Goal: Information Seeking & Learning: Compare options

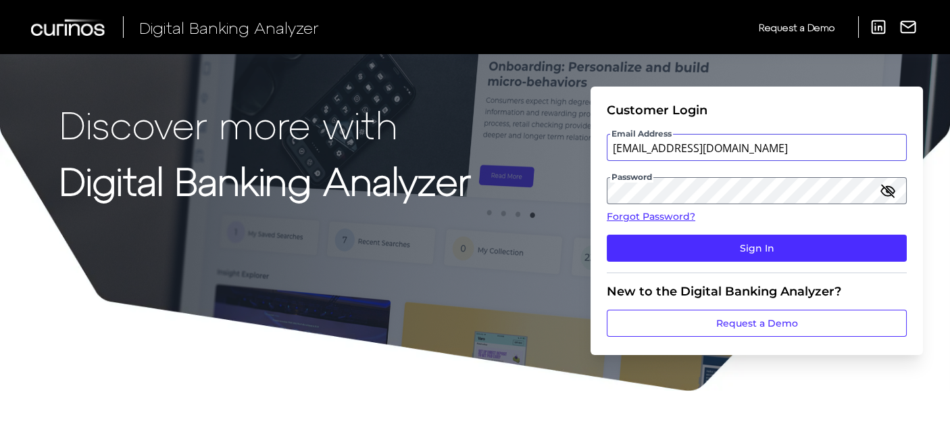
click at [664, 150] on input "[EMAIL_ADDRESS][DOMAIN_NAME]" at bounding box center [757, 147] width 300 height 27
click at [664, 146] on input "[EMAIL_ADDRESS][DOMAIN_NAME]" at bounding box center [757, 147] width 300 height 27
type input "[EMAIL_ADDRESS][DOMAIN_NAME]"
click at [607, 235] on button "Sign In" at bounding box center [757, 248] width 300 height 27
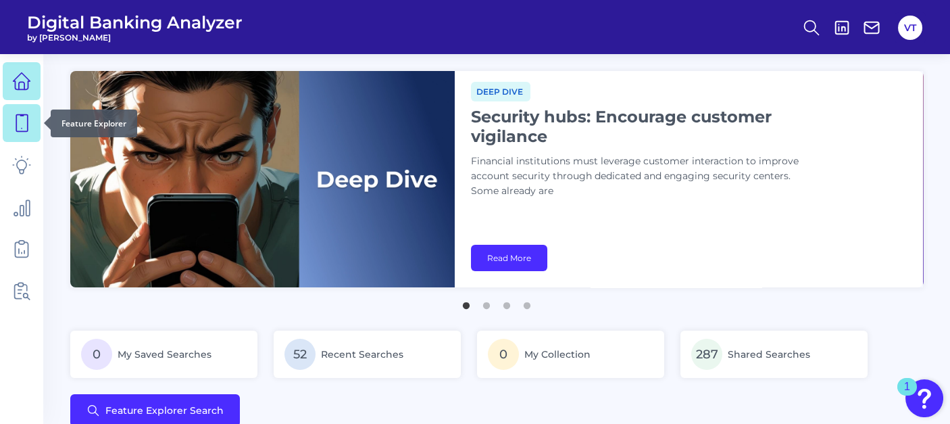
click at [19, 125] on icon at bounding box center [21, 123] width 19 height 19
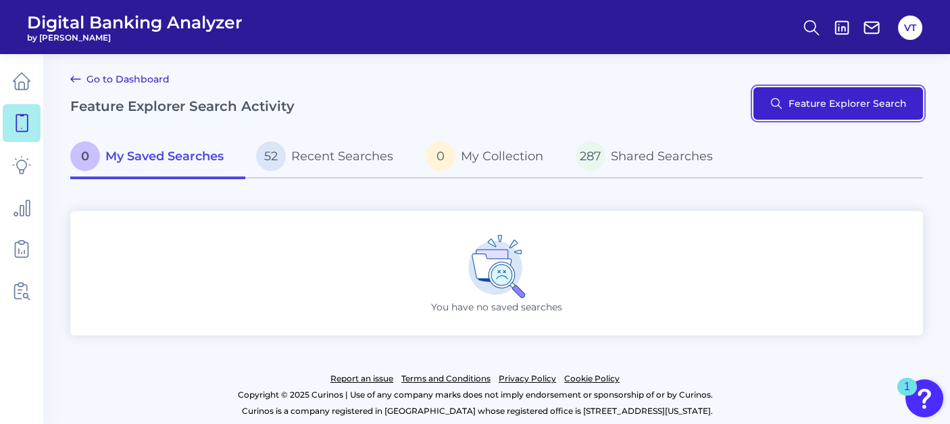
click at [664, 105] on button "Feature Explorer Search" at bounding box center [839, 103] width 170 height 32
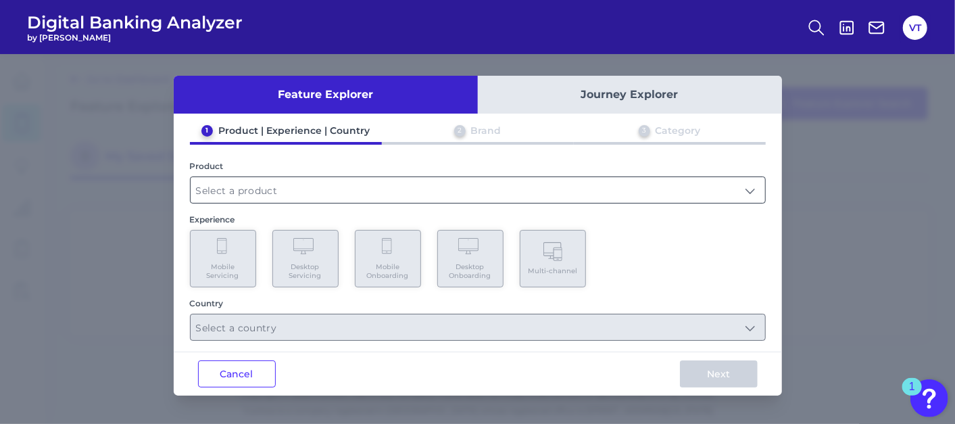
click at [529, 191] on input "text" at bounding box center [478, 190] width 575 height 26
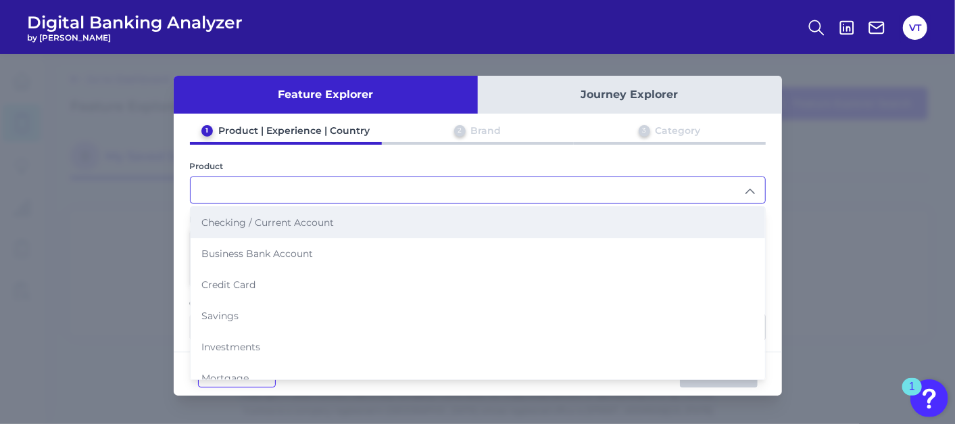
click at [378, 226] on li "Checking / Current Account" at bounding box center [478, 222] width 575 height 31
type input "Checking / Current Account"
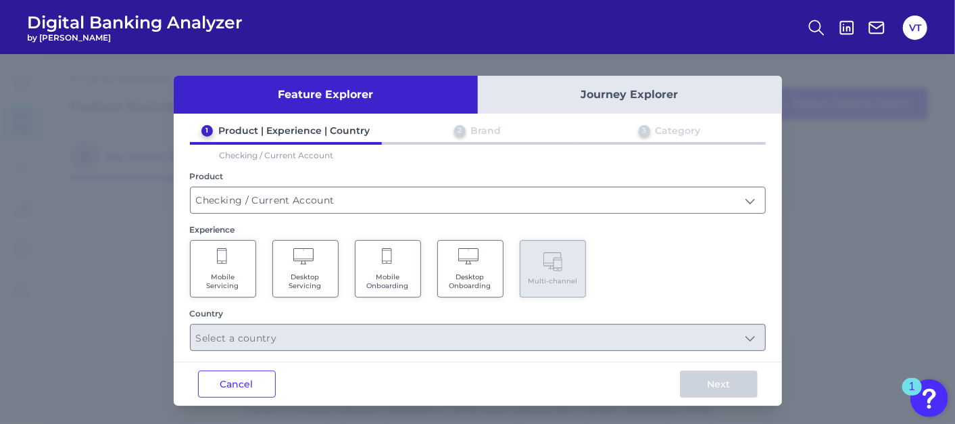
click at [373, 266] on Onboarding "Mobile Onboarding" at bounding box center [388, 268] width 66 height 57
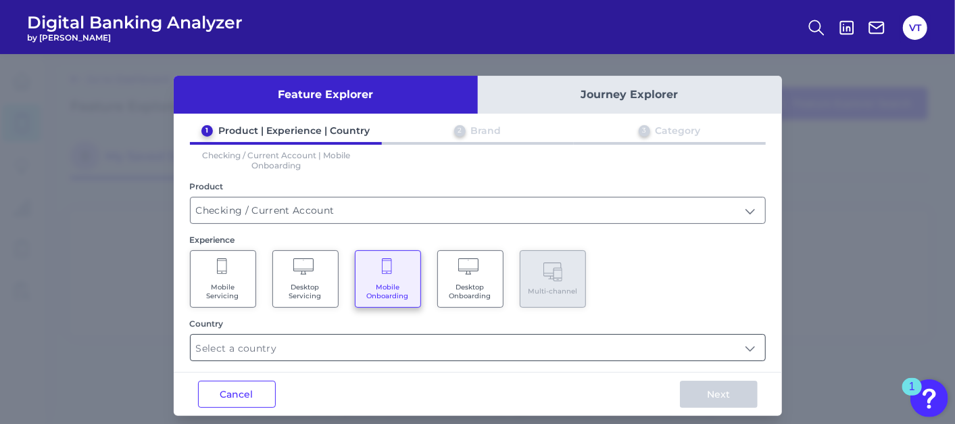
click at [365, 341] on input "text" at bounding box center [478, 348] width 575 height 26
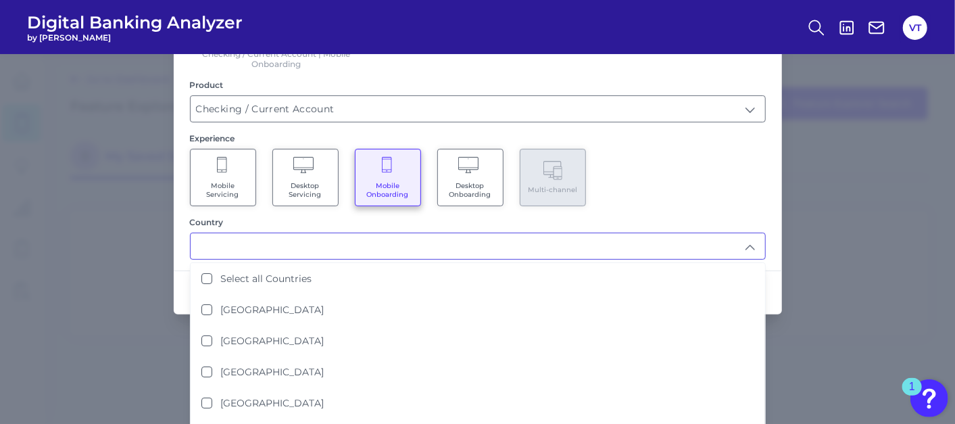
scroll to position [112, 0]
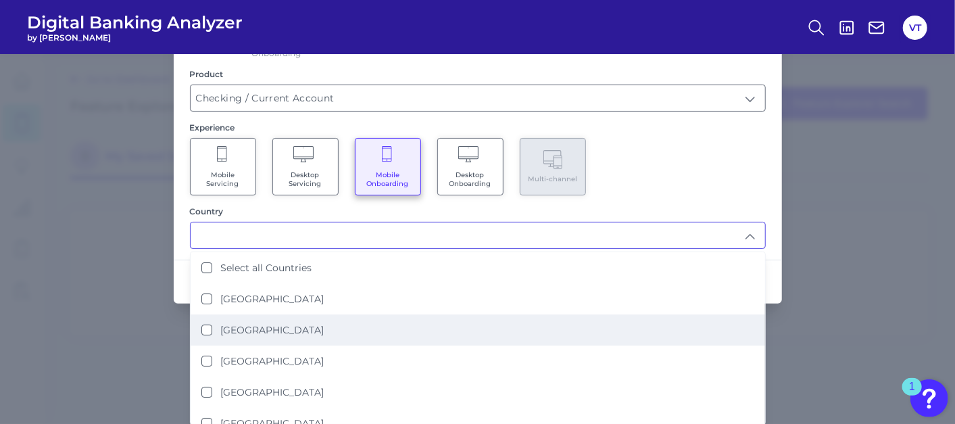
click at [266, 324] on label "[GEOGRAPHIC_DATA]" at bounding box center [271, 330] width 103 height 12
type input "[GEOGRAPHIC_DATA]"
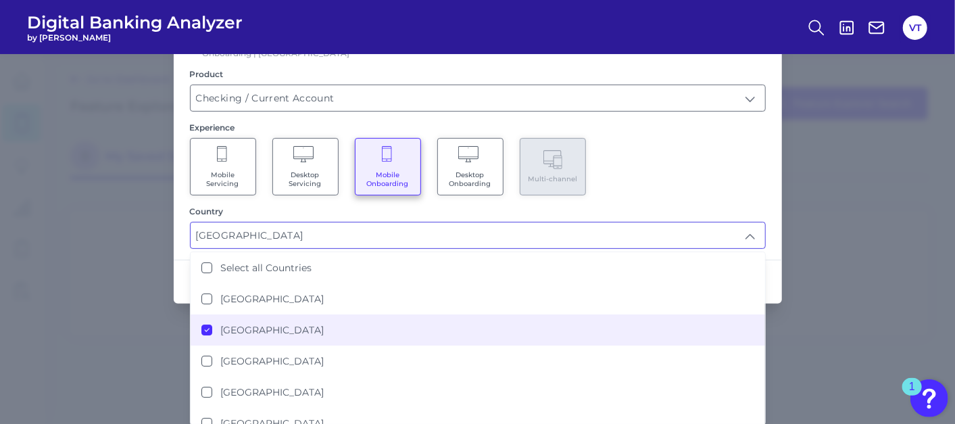
click at [664, 169] on div "Mobile Servicing Desktop Servicing Mobile Onboarding Desktop Onboarding Multi-c…" at bounding box center [478, 166] width 576 height 57
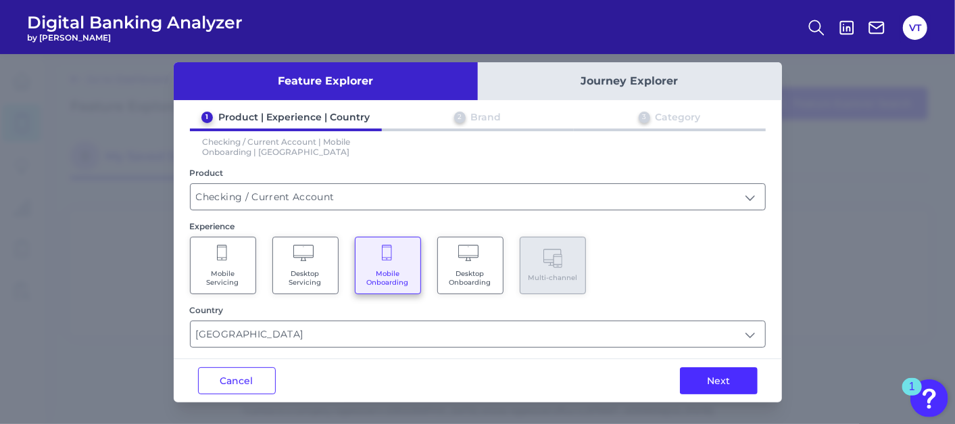
scroll to position [11, 0]
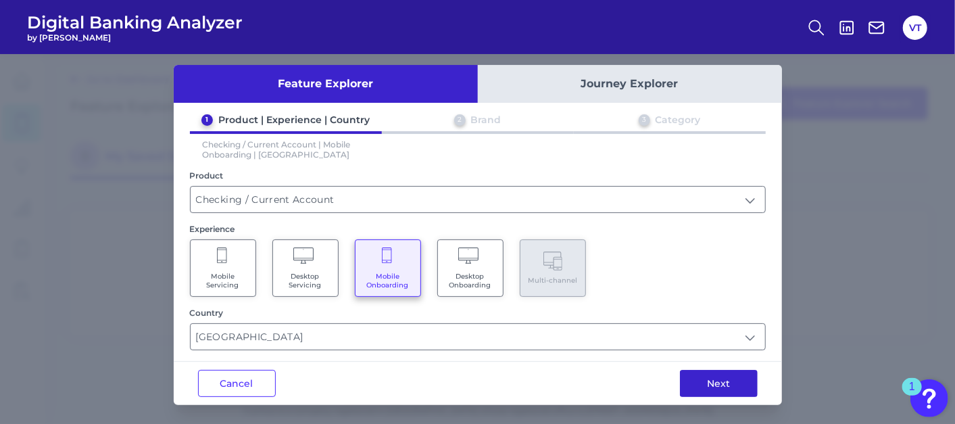
click at [664, 378] on button "Next" at bounding box center [719, 383] width 78 height 27
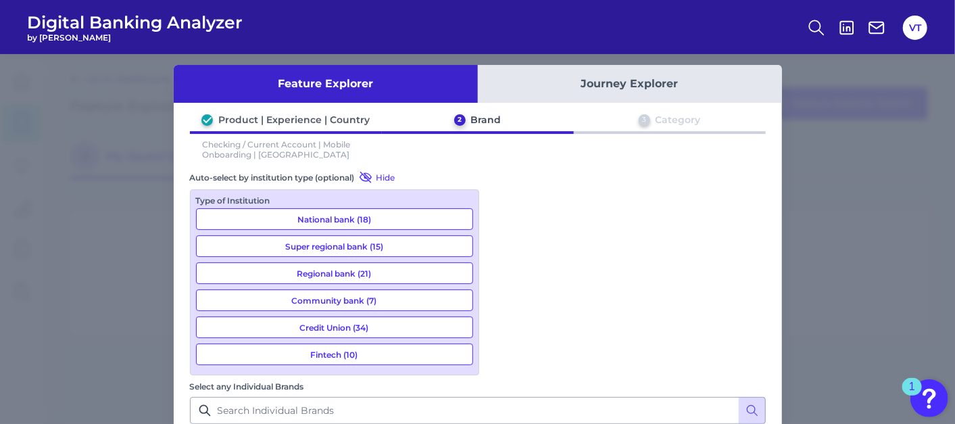
scroll to position [676, 0]
click at [589, 397] on input "Select any Individual Brands" at bounding box center [478, 410] width 576 height 27
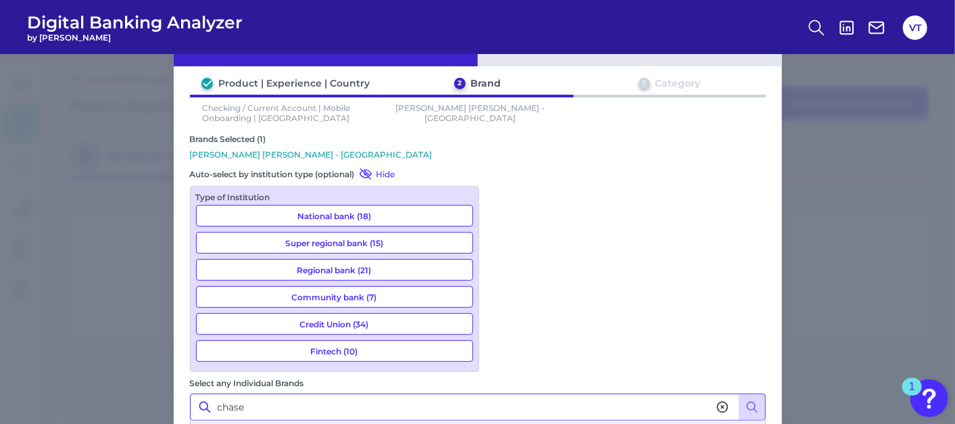
scroll to position [68, 0]
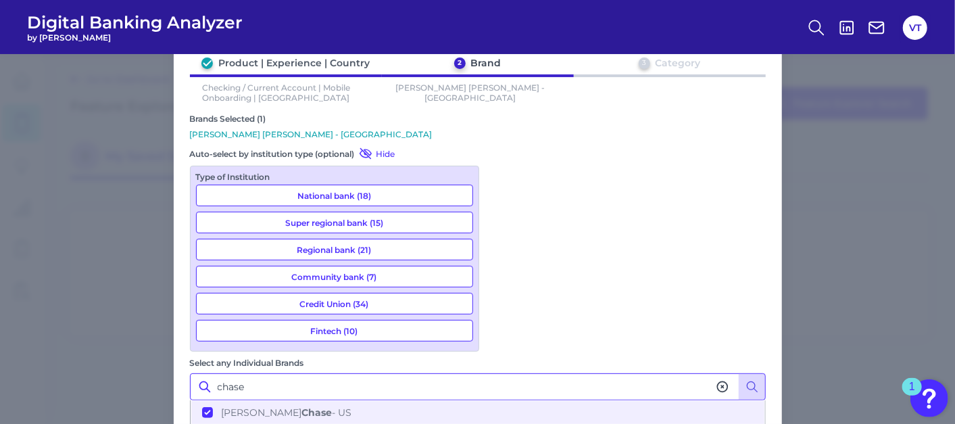
type input "chase"
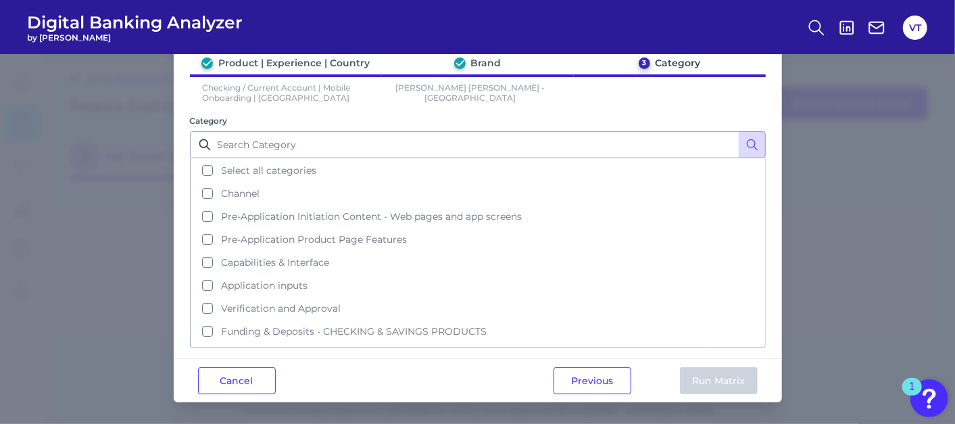
scroll to position [0, 0]
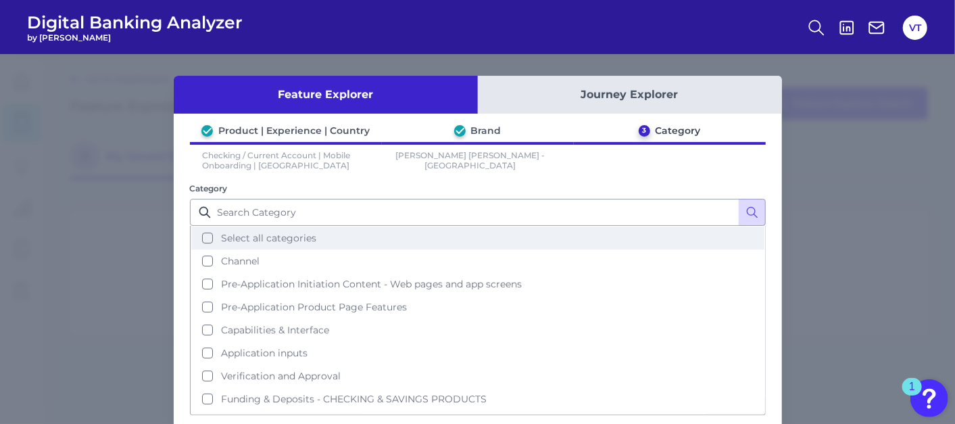
click at [303, 239] on span "Select all categories" at bounding box center [268, 238] width 95 height 12
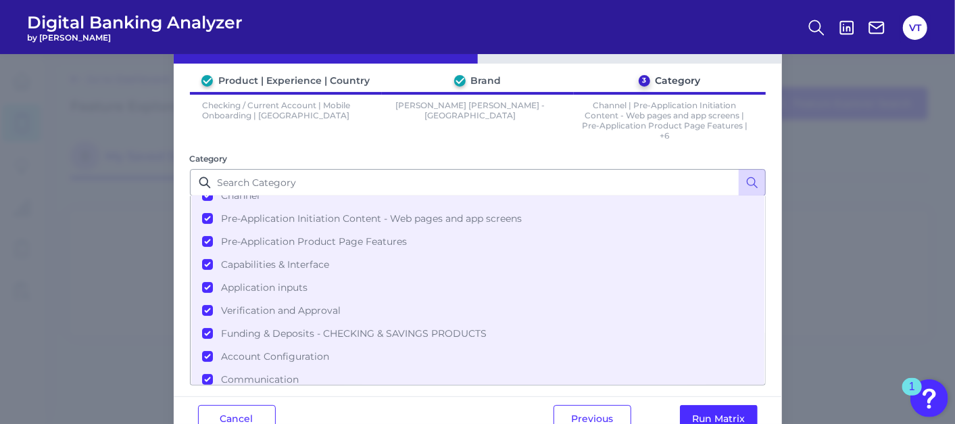
scroll to position [86, 0]
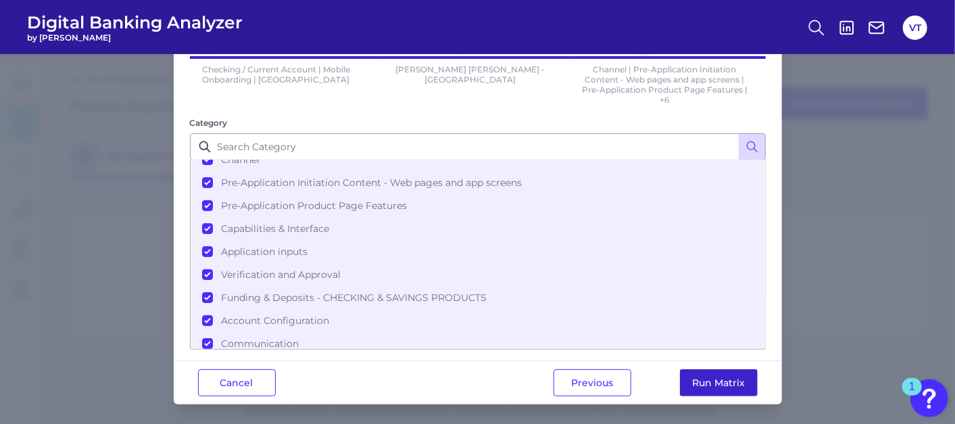
click at [664, 376] on button "Run Matrix" at bounding box center [719, 382] width 78 height 27
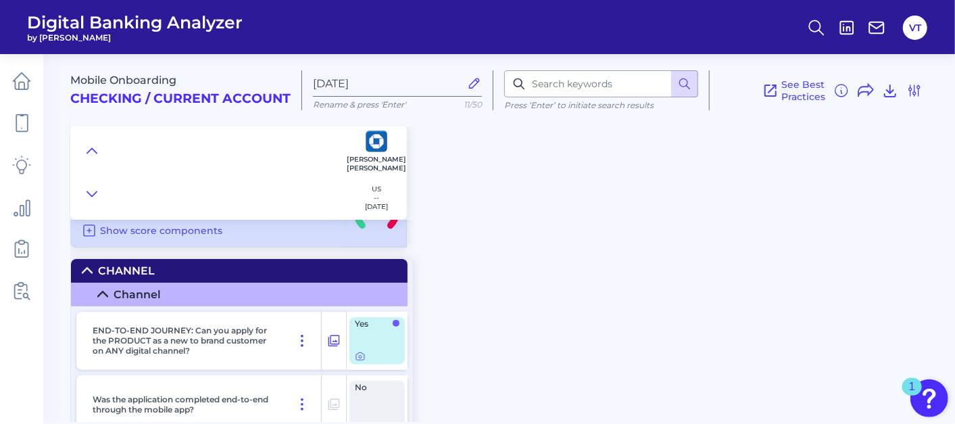
scroll to position [75, 0]
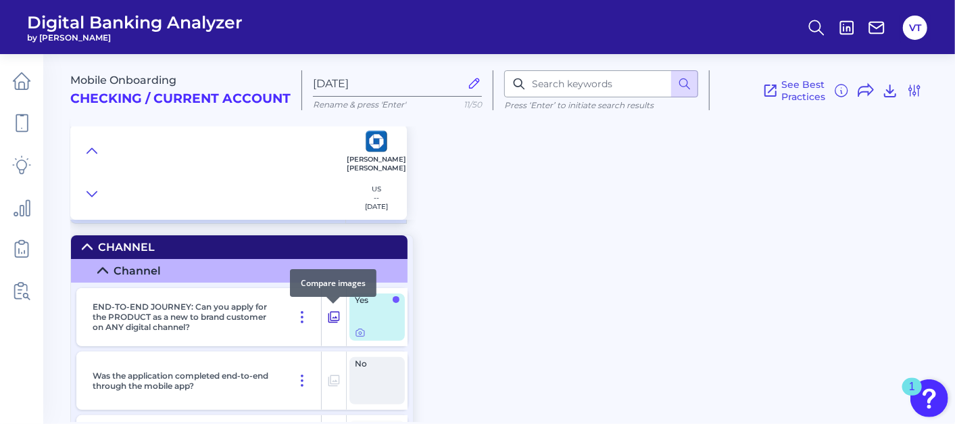
click at [339, 317] on icon at bounding box center [333, 317] width 11 height 11
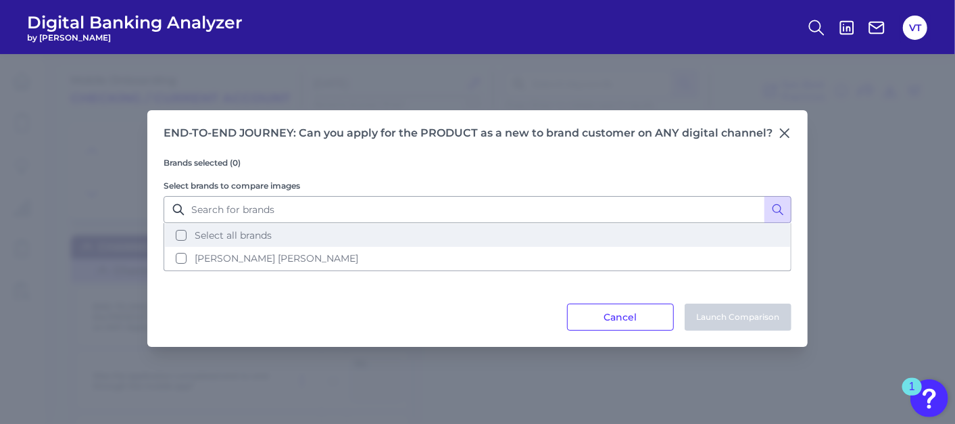
click at [259, 230] on span "Select all brands" at bounding box center [233, 235] width 77 height 12
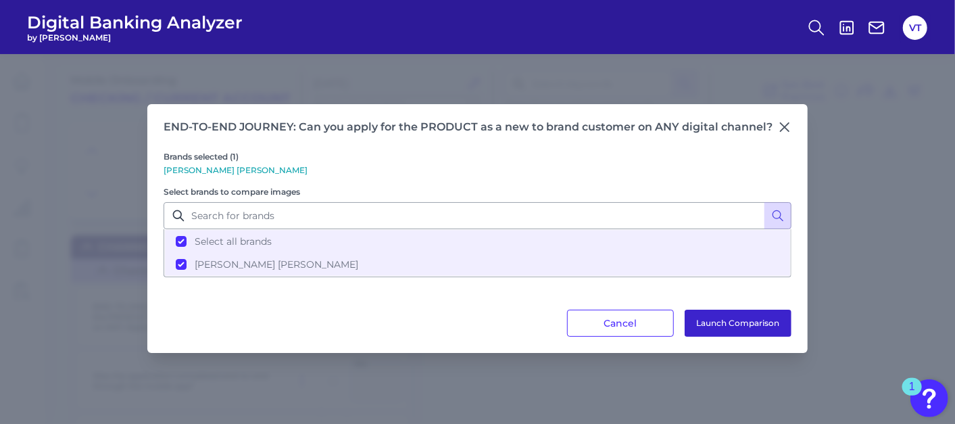
click at [664, 316] on button "Launch Comparison" at bounding box center [738, 323] width 107 height 27
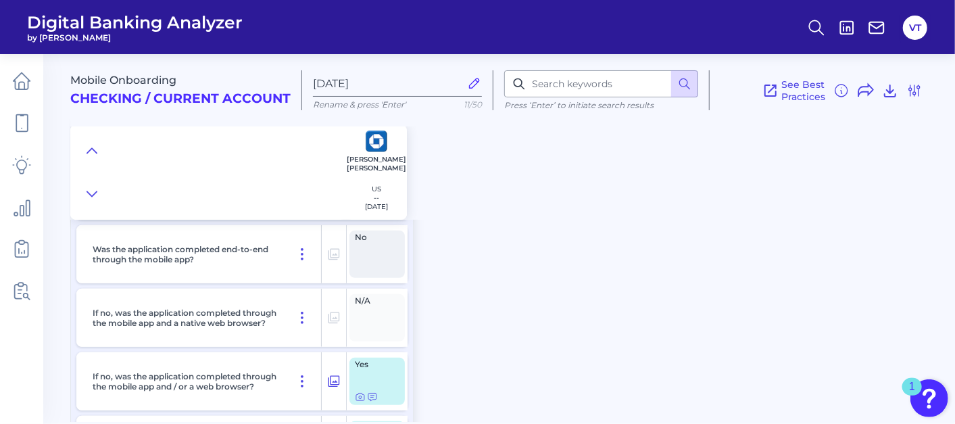
scroll to position [225, 0]
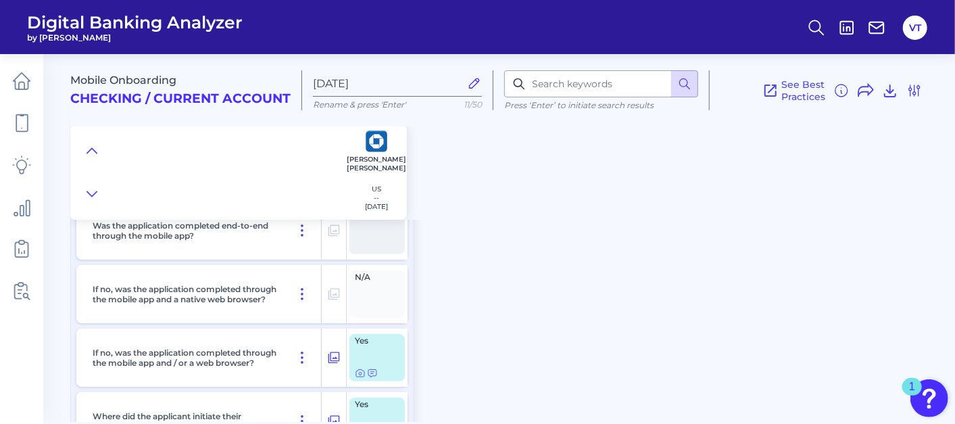
click at [523, 350] on div "Mobile Onboarding Checking / Current Account [DATE] Rename & press 'Enter' 11/5…" at bounding box center [512, 233] width 885 height 378
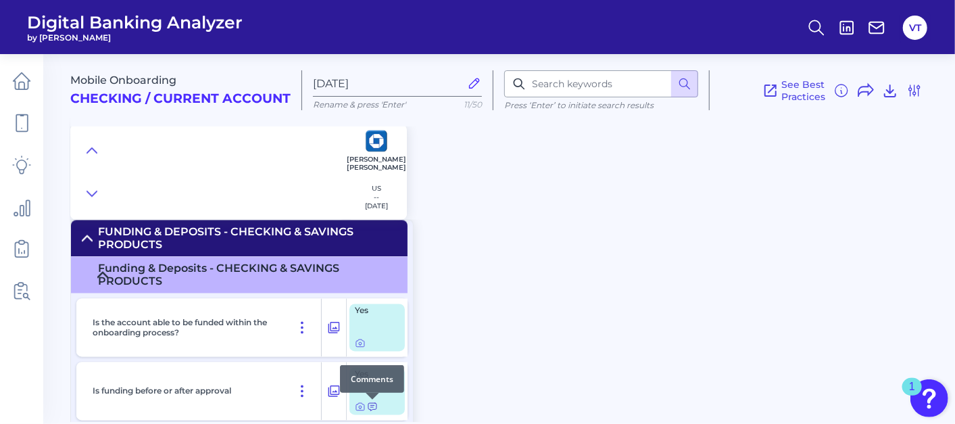
click at [371, 406] on icon at bounding box center [372, 407] width 8 height 7
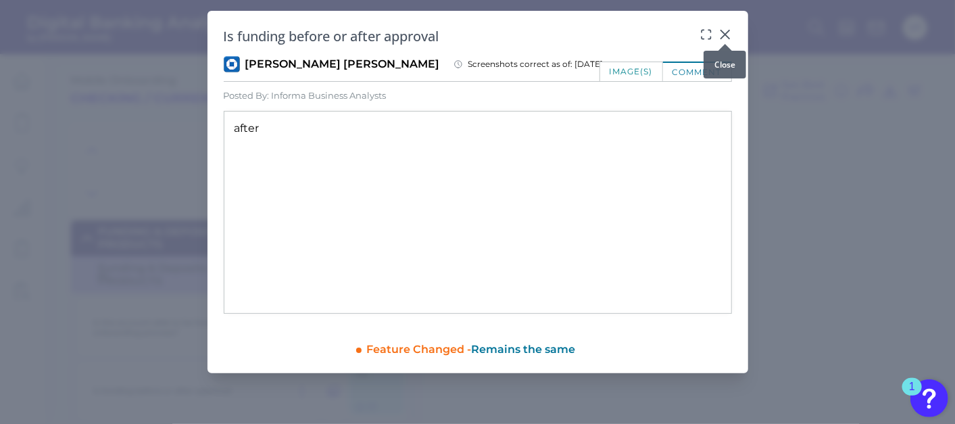
click at [664, 30] on icon at bounding box center [726, 35] width 14 height 14
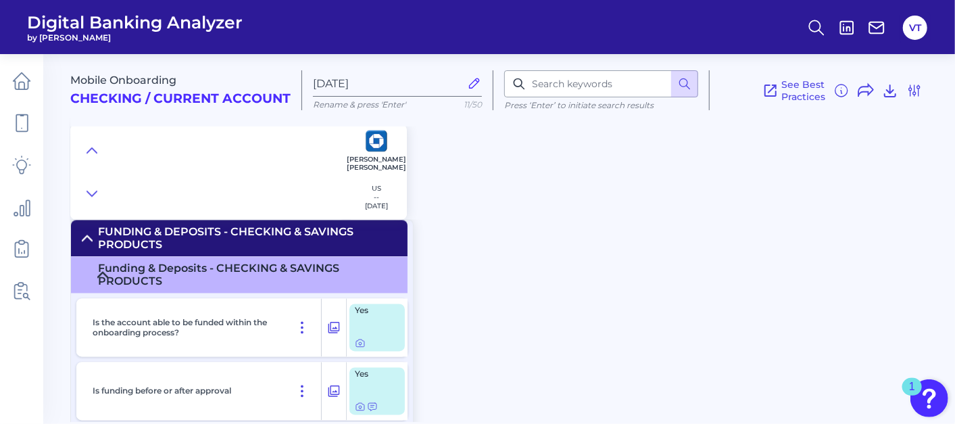
click at [664, 355] on div "Mobile Onboarding Checking / Current Account [DATE] Rename & press 'Enter' 11/5…" at bounding box center [512, 233] width 885 height 378
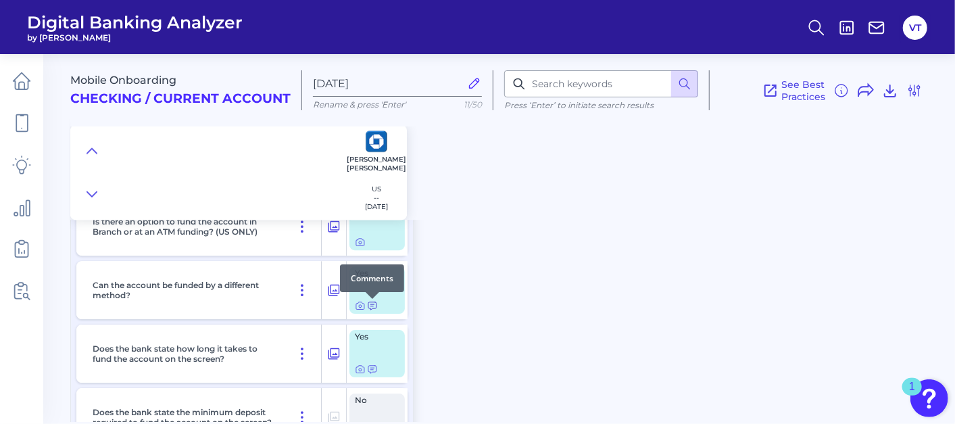
click at [370, 305] on icon at bounding box center [372, 305] width 11 height 11
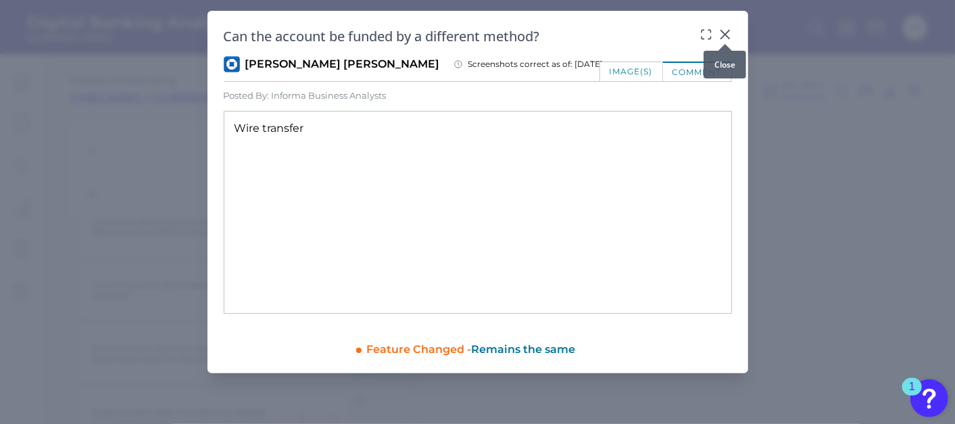
click at [664, 34] on icon at bounding box center [726, 35] width 14 height 14
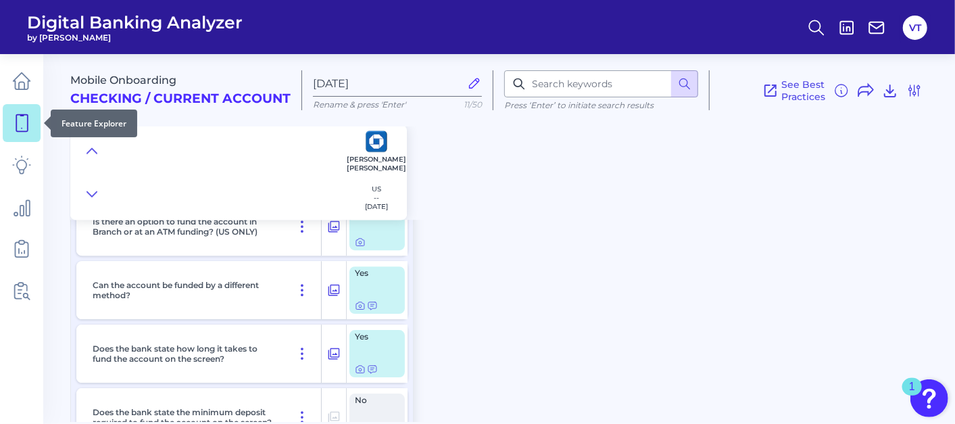
click at [27, 124] on icon at bounding box center [21, 123] width 11 height 17
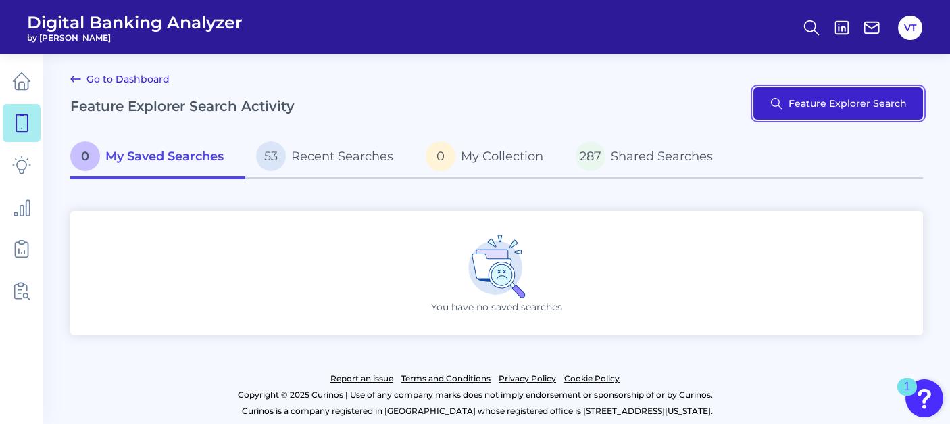
click at [664, 114] on button "Feature Explorer Search" at bounding box center [839, 103] width 170 height 32
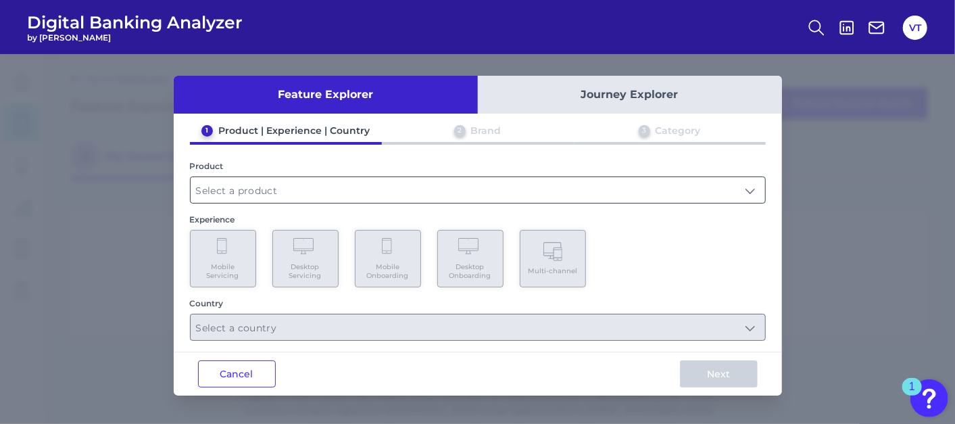
click at [320, 195] on input "text" at bounding box center [478, 190] width 575 height 26
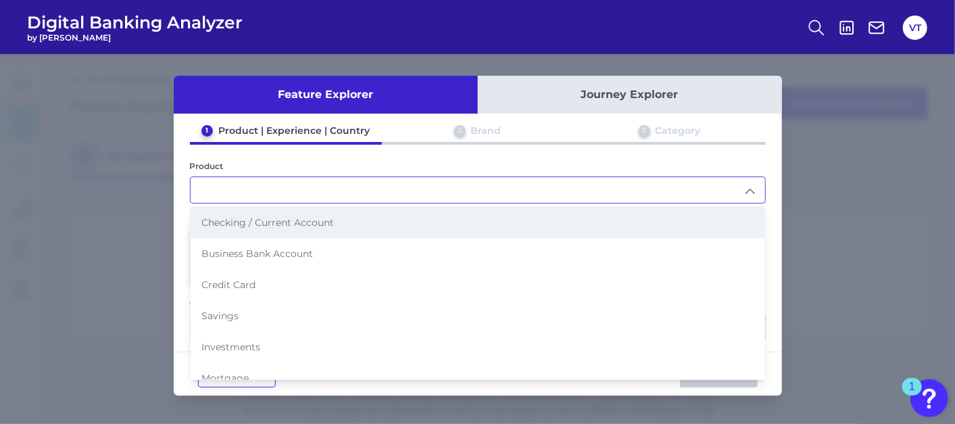
click at [290, 230] on li "Checking / Current Account" at bounding box center [478, 222] width 575 height 31
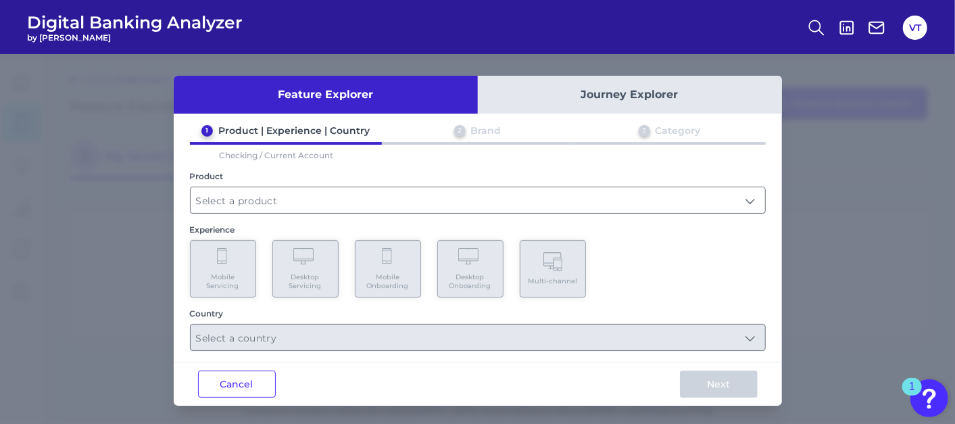
type input "Checking / Current Account"
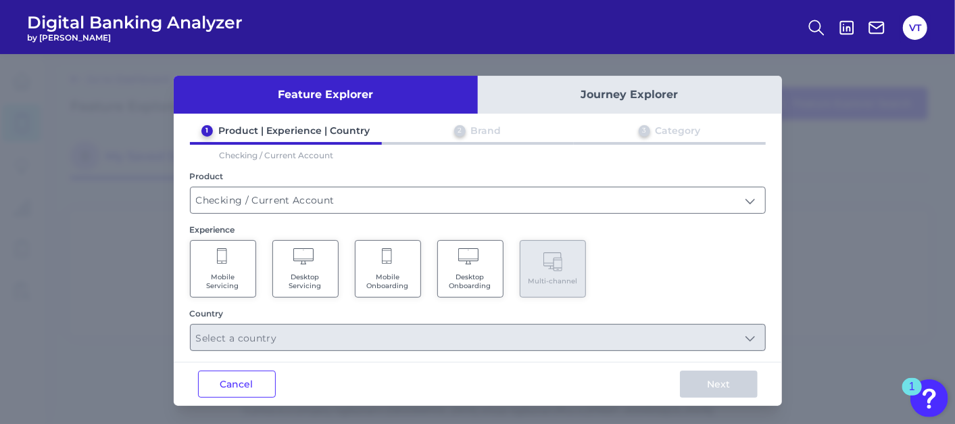
click at [374, 279] on span "Mobile Onboarding" at bounding box center [387, 281] width 51 height 18
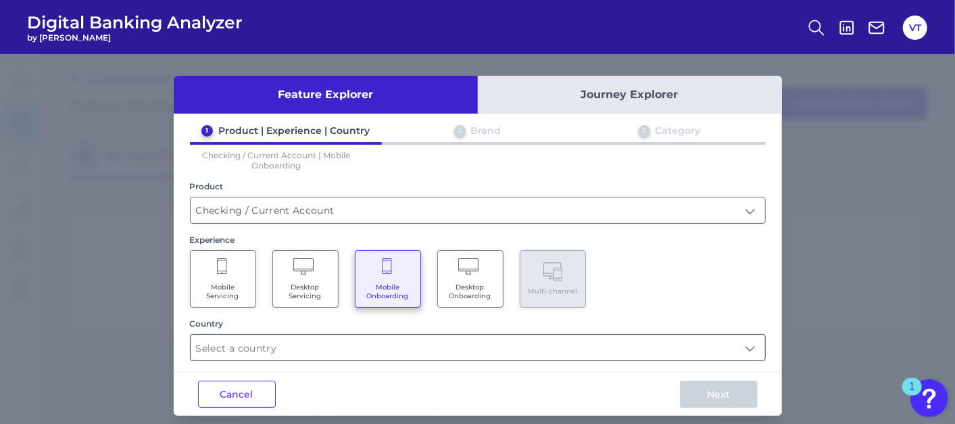
click at [366, 336] on input "text" at bounding box center [478, 348] width 575 height 26
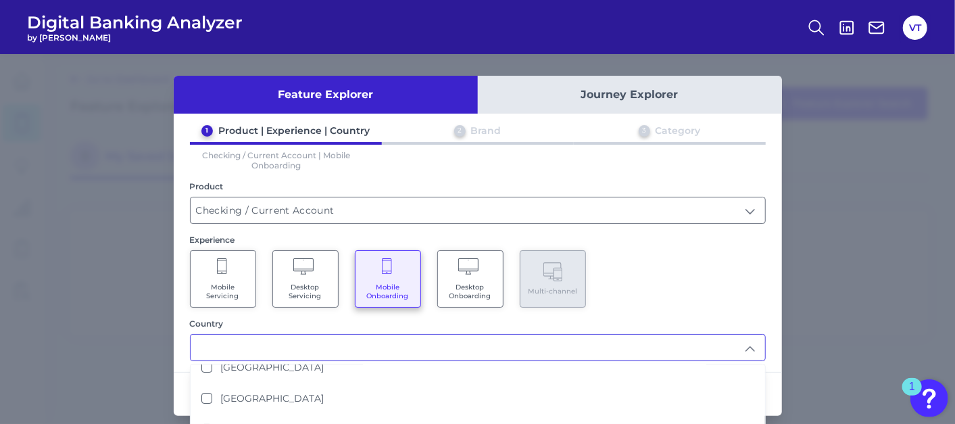
scroll to position [75, 0]
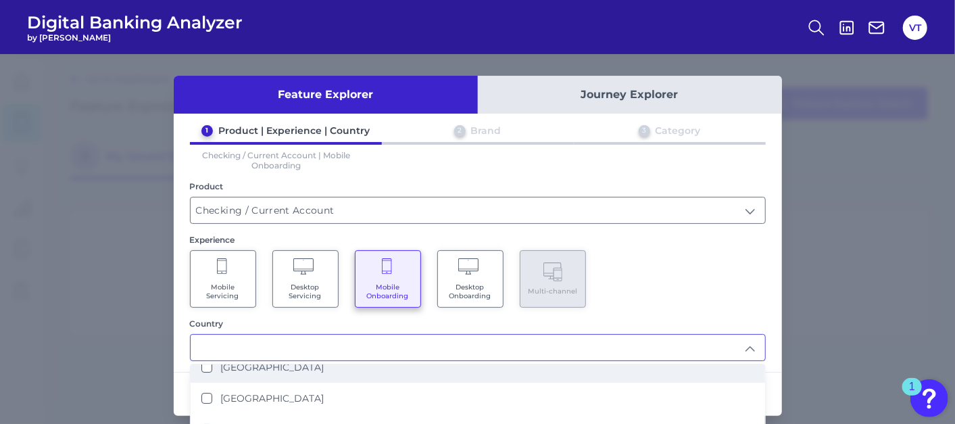
click at [311, 373] on li "[GEOGRAPHIC_DATA]" at bounding box center [478, 366] width 575 height 31
type input "[GEOGRAPHIC_DATA]"
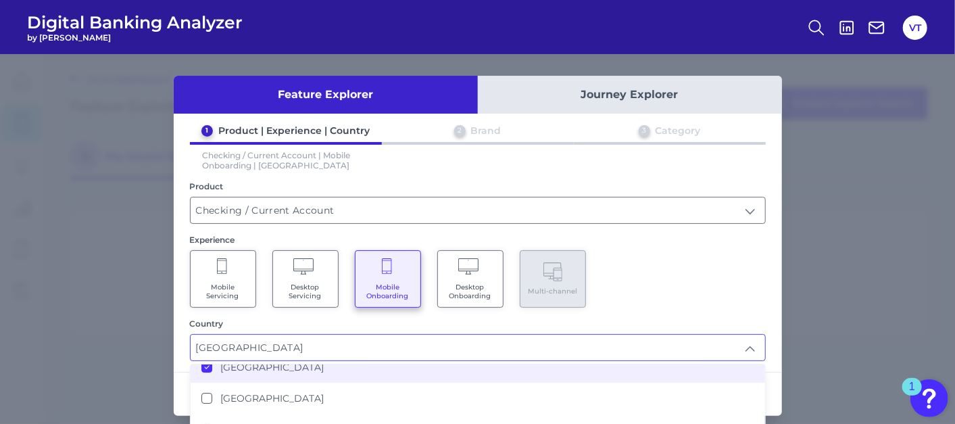
scroll to position [0, 0]
click at [646, 289] on div "Mobile Servicing Desktop Servicing Mobile Onboarding Desktop Onboarding Multi-c…" at bounding box center [478, 278] width 576 height 57
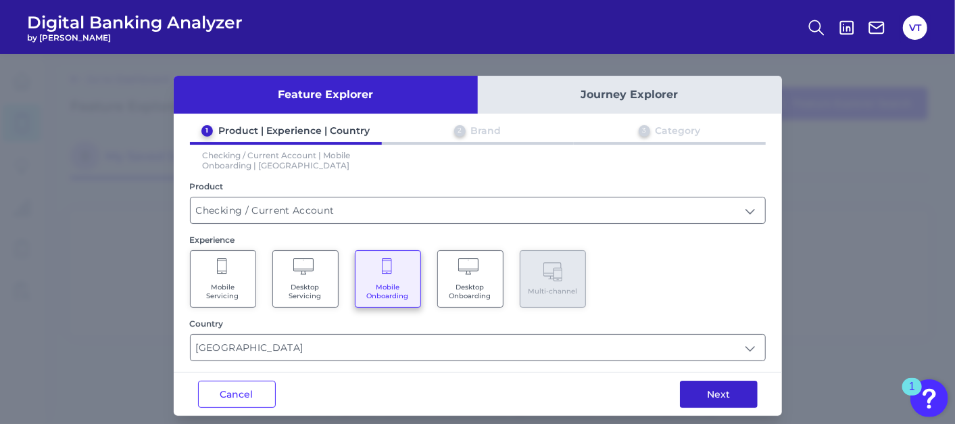
click at [664, 388] on button "Next" at bounding box center [719, 394] width 78 height 27
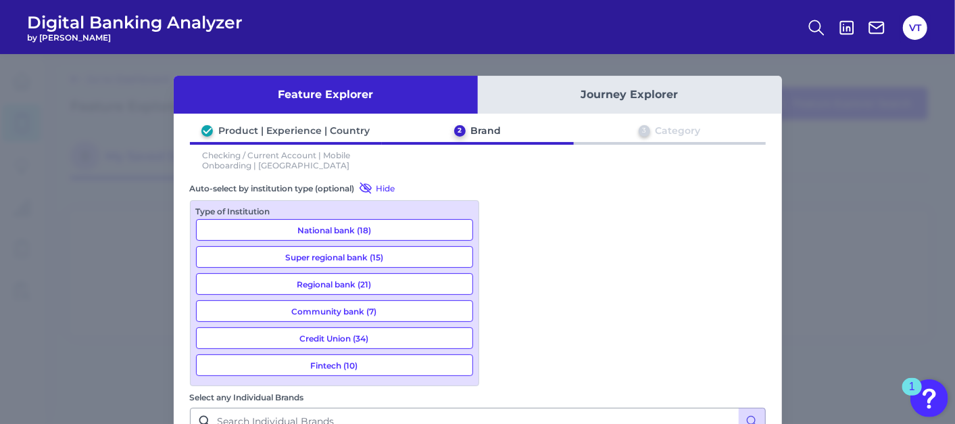
scroll to position [1502, 0]
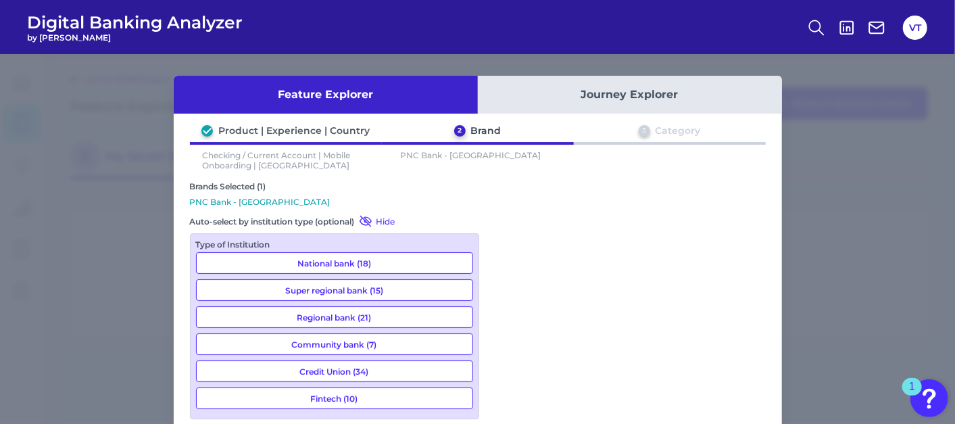
click at [664, 189] on div "Brands Selected (1)" at bounding box center [478, 186] width 576 height 10
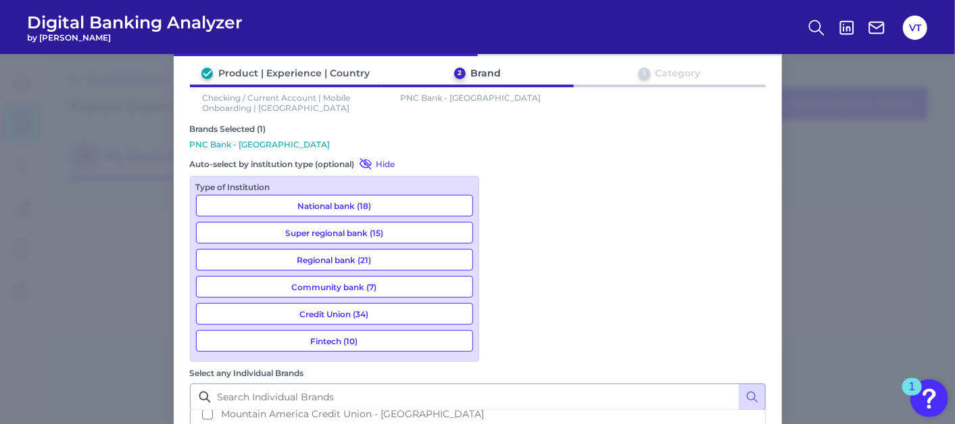
scroll to position [99, 0]
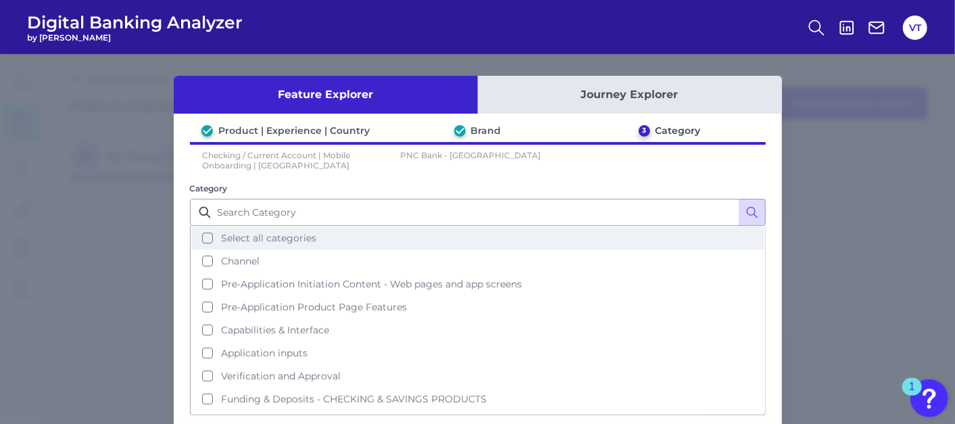
click at [291, 237] on span "Select all categories" at bounding box center [268, 238] width 95 height 12
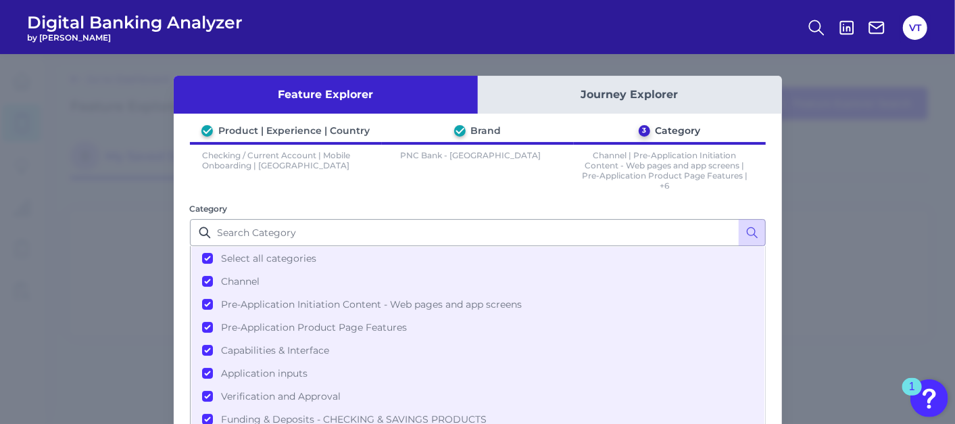
scroll to position [86, 0]
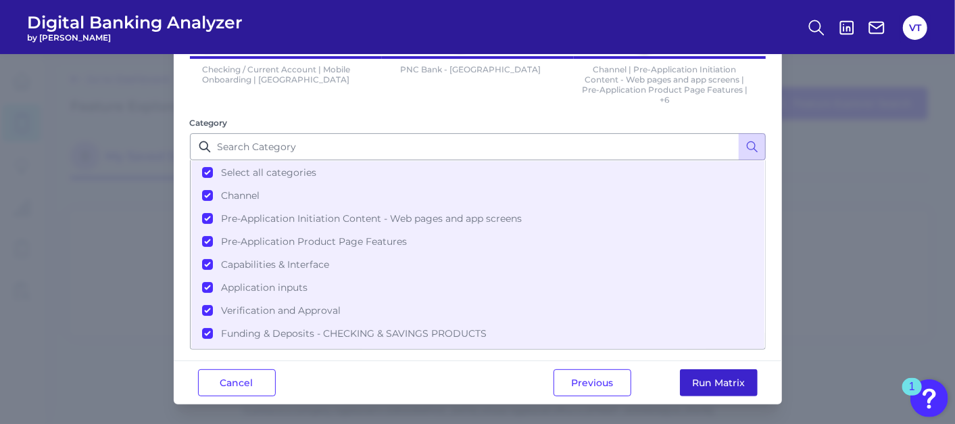
click at [664, 381] on button "Run Matrix" at bounding box center [719, 382] width 78 height 27
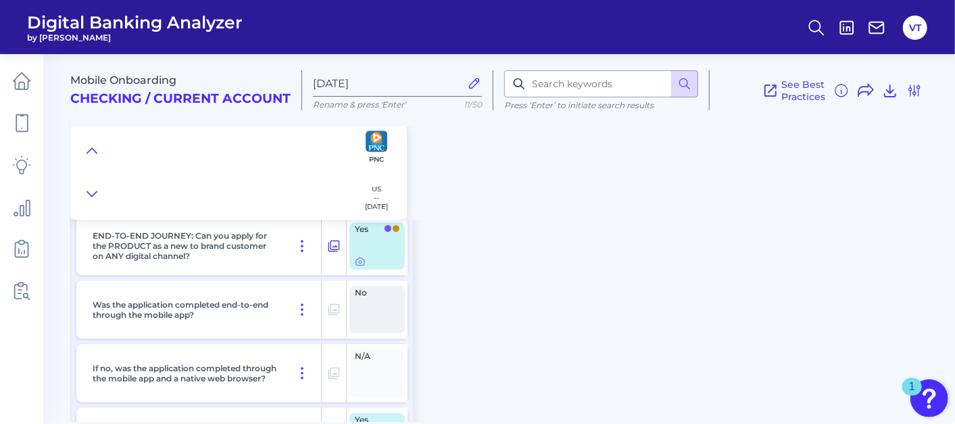
scroll to position [150, 0]
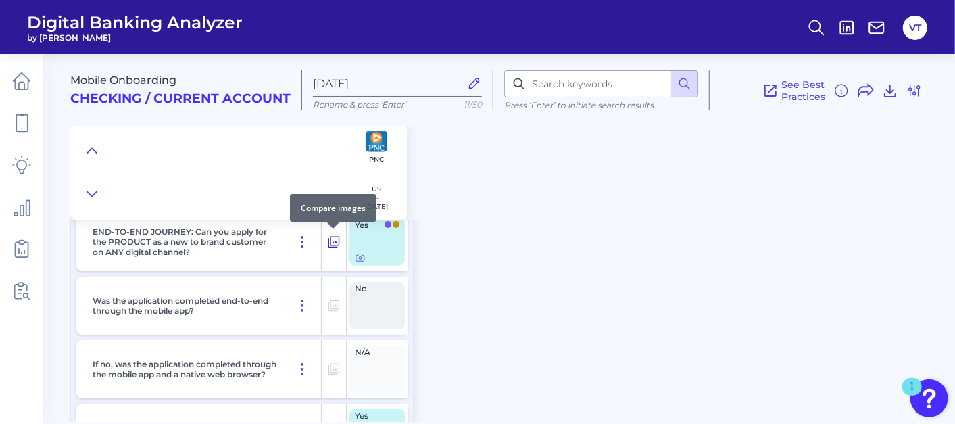
click at [332, 243] on icon at bounding box center [334, 242] width 14 height 16
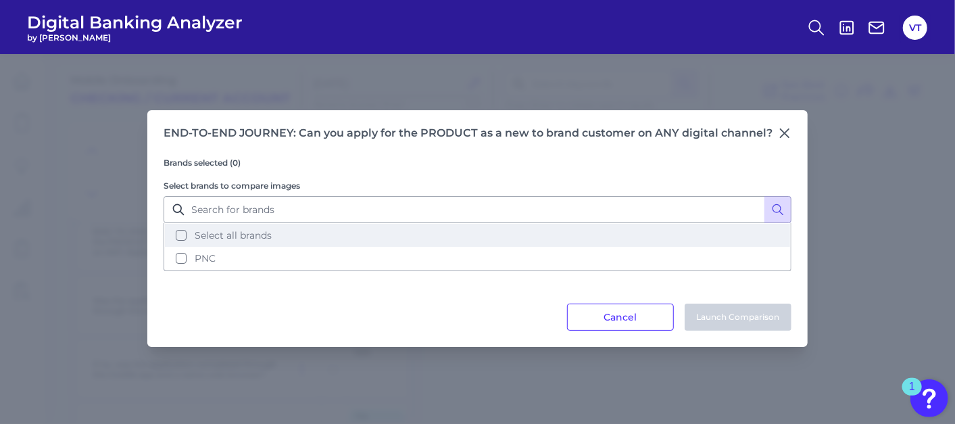
click at [284, 237] on button "Select all brands" at bounding box center [477, 235] width 625 height 23
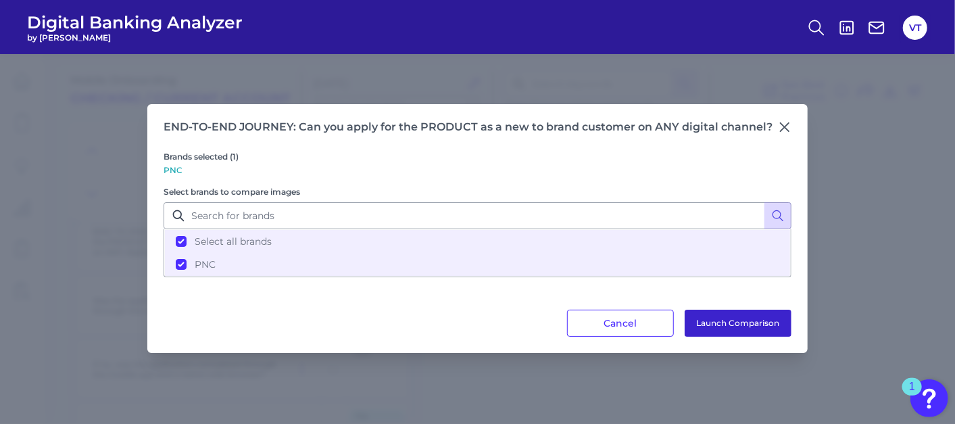
click at [664, 316] on button "Launch Comparison" at bounding box center [738, 323] width 107 height 27
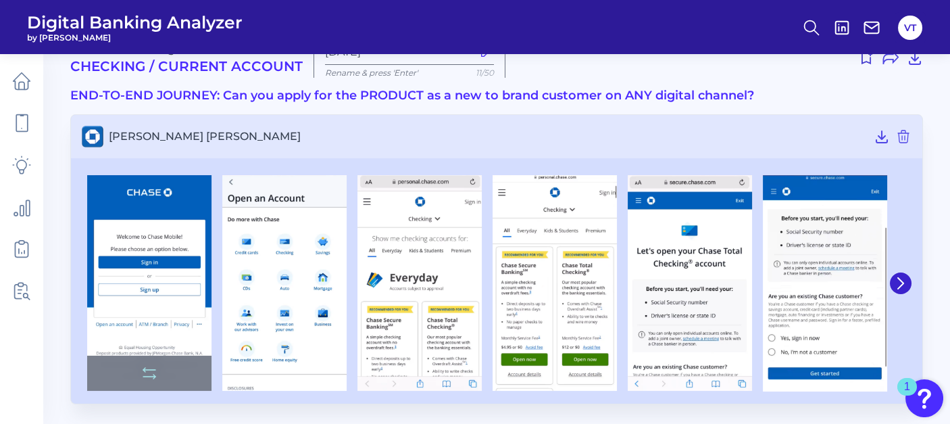
click at [176, 297] on img at bounding box center [149, 283] width 124 height 216
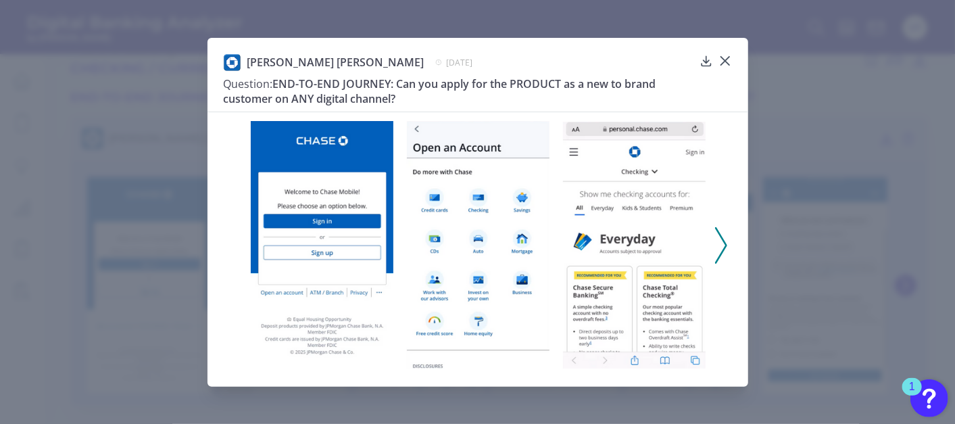
click at [718, 245] on icon at bounding box center [721, 245] width 12 height 36
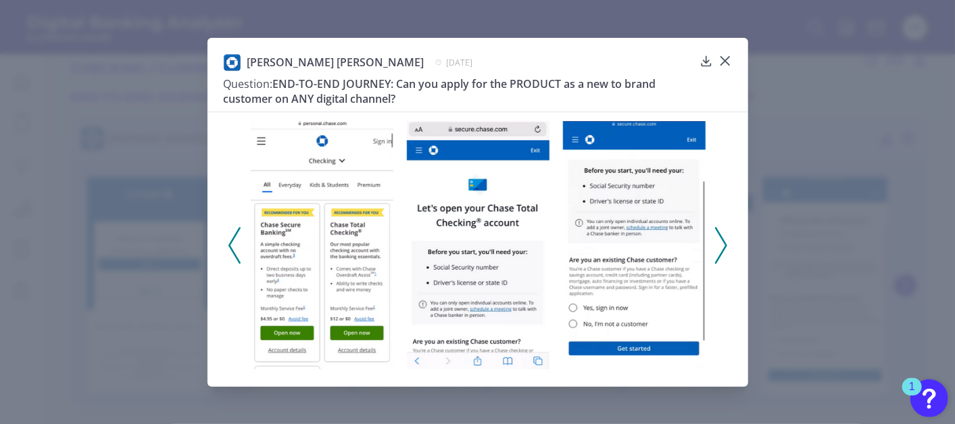
click at [718, 245] on icon at bounding box center [721, 245] width 12 height 36
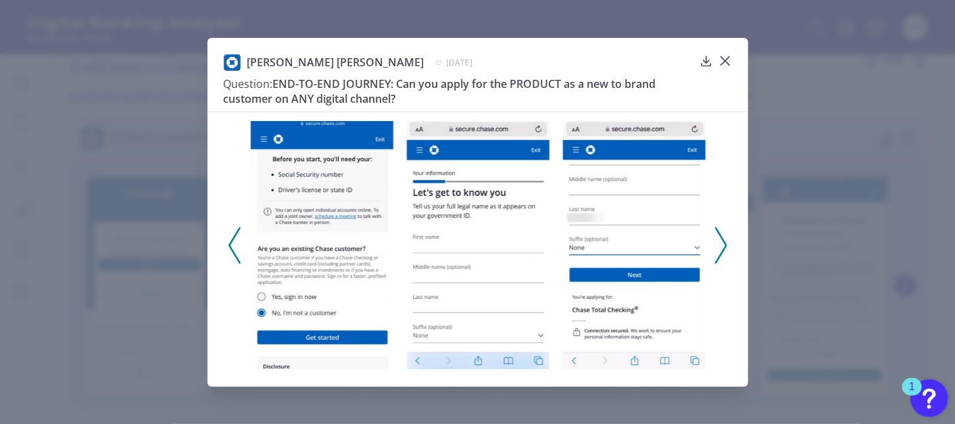
click at [718, 245] on icon at bounding box center [721, 245] width 12 height 36
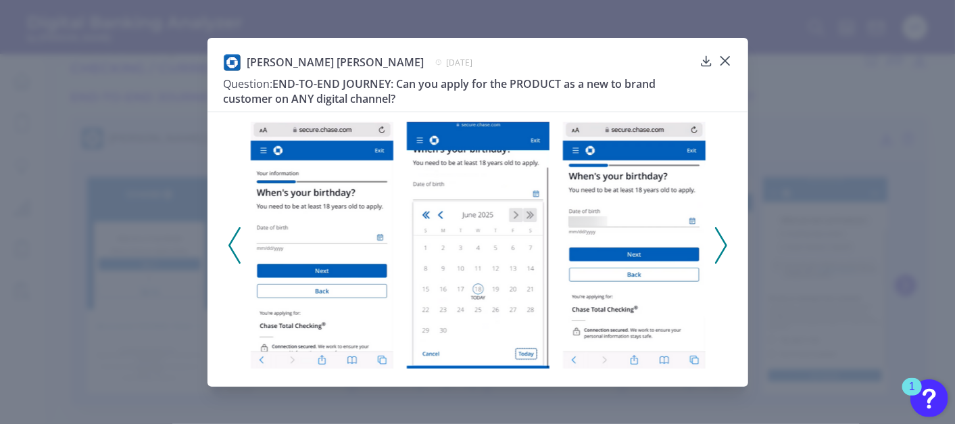
click at [718, 245] on icon at bounding box center [721, 245] width 12 height 36
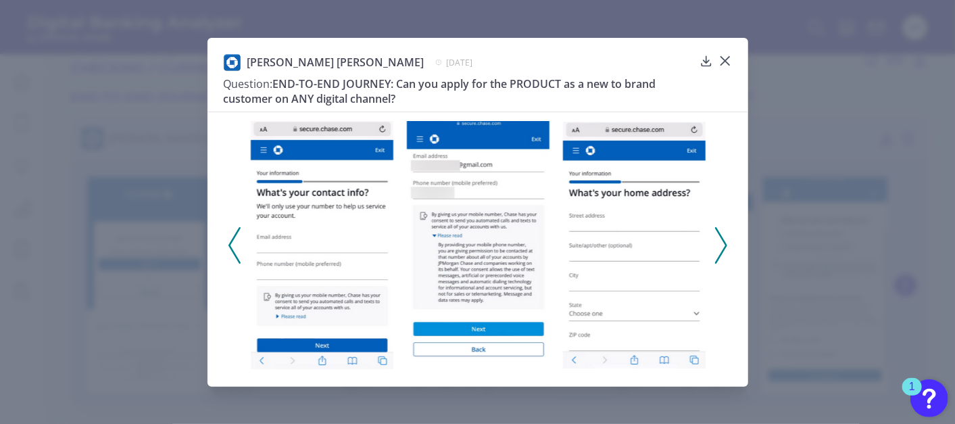
click at [718, 245] on icon at bounding box center [721, 245] width 12 height 36
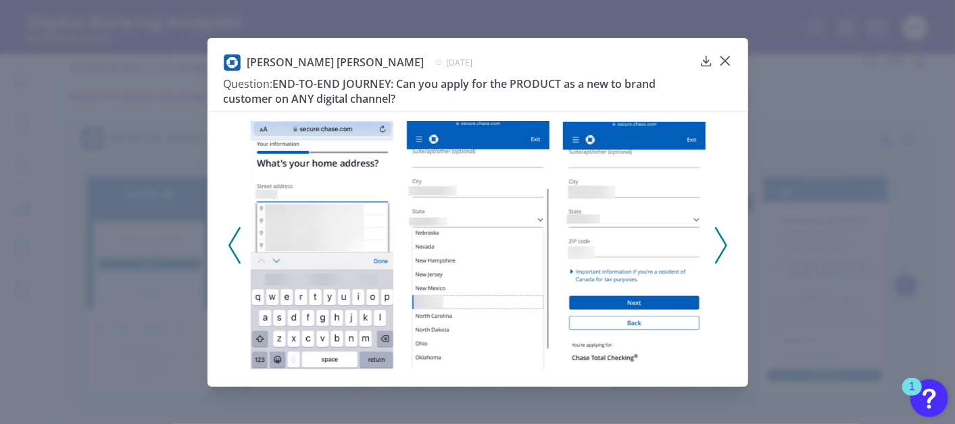
click at [718, 245] on icon at bounding box center [721, 245] width 12 height 36
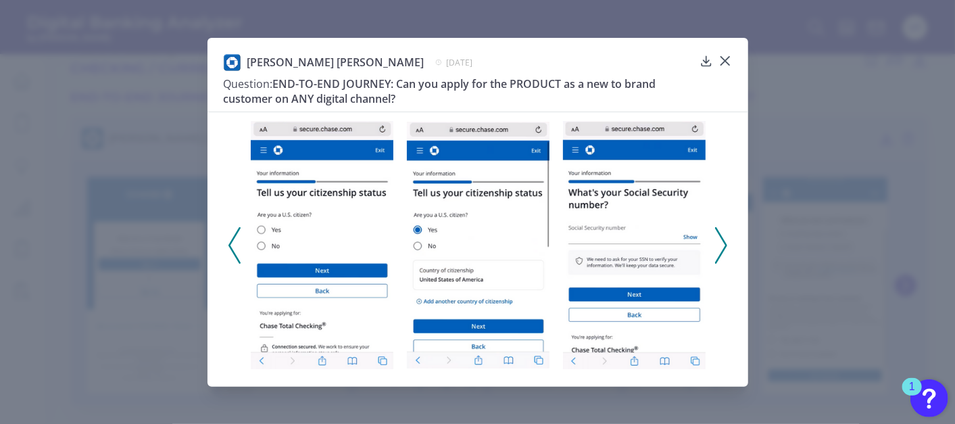
click at [718, 245] on icon at bounding box center [721, 245] width 12 height 36
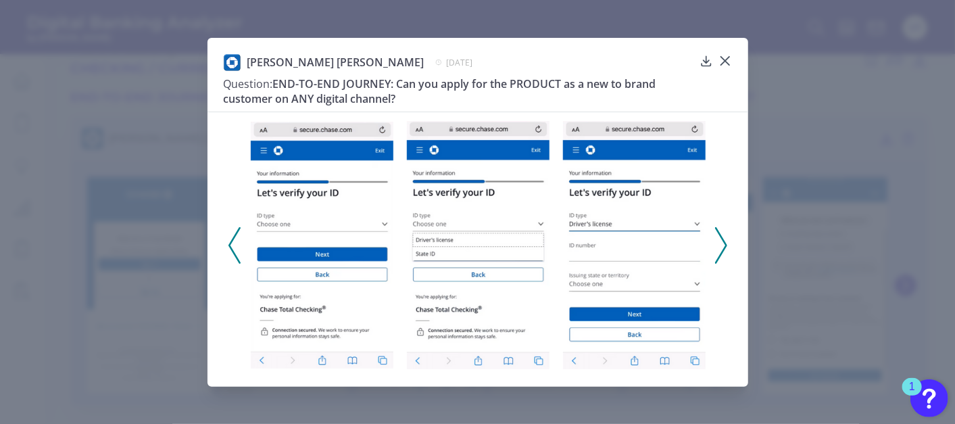
click at [718, 245] on icon at bounding box center [721, 245] width 12 height 36
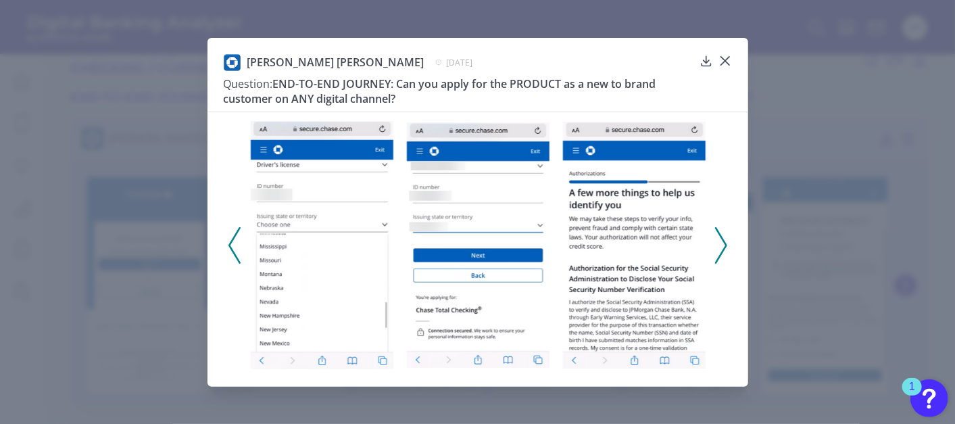
click at [718, 245] on icon at bounding box center [721, 245] width 12 height 36
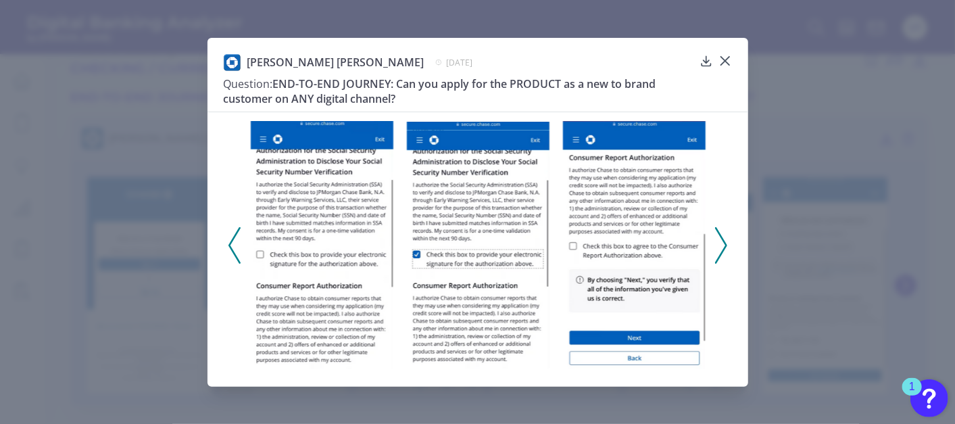
click at [718, 245] on icon at bounding box center [721, 245] width 12 height 36
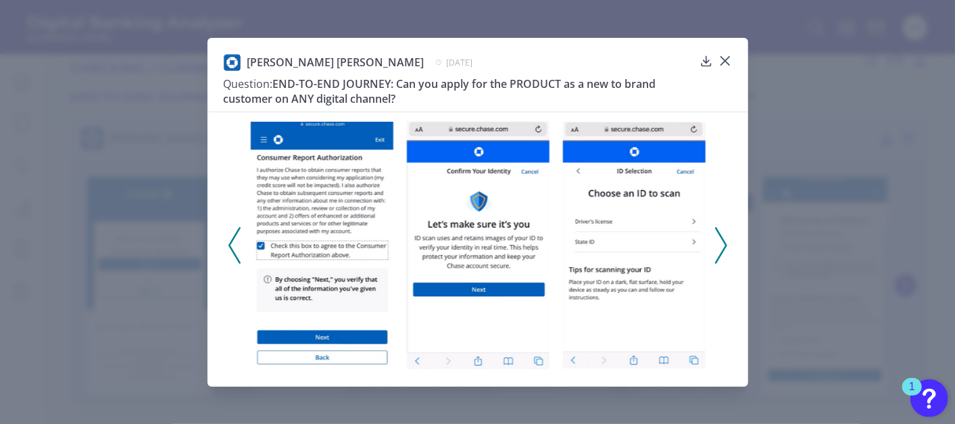
click at [718, 245] on icon at bounding box center [721, 245] width 12 height 36
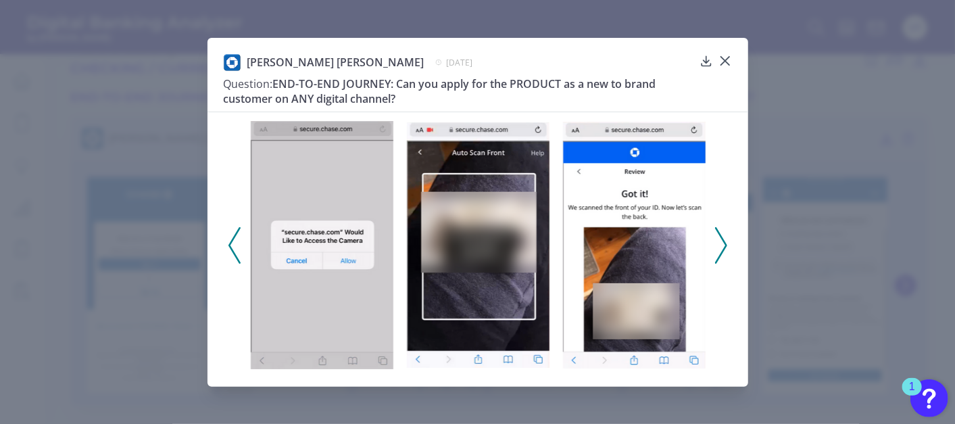
click at [718, 245] on icon at bounding box center [721, 245] width 12 height 36
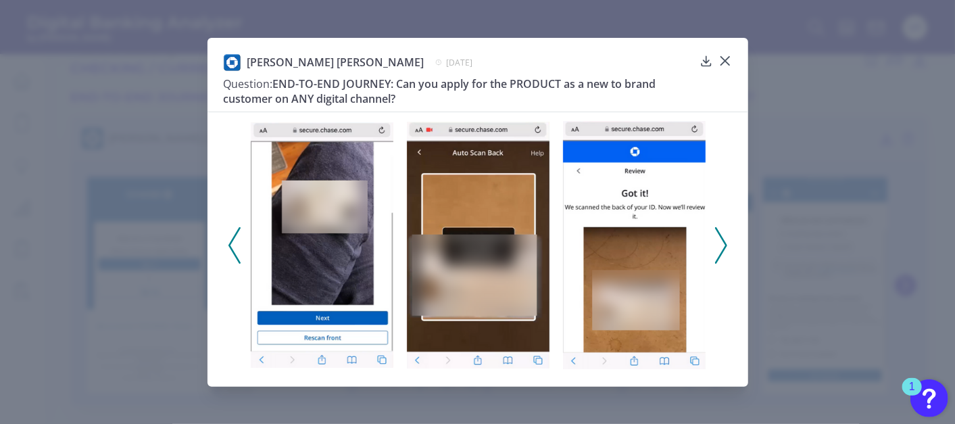
click at [718, 245] on icon at bounding box center [721, 245] width 12 height 36
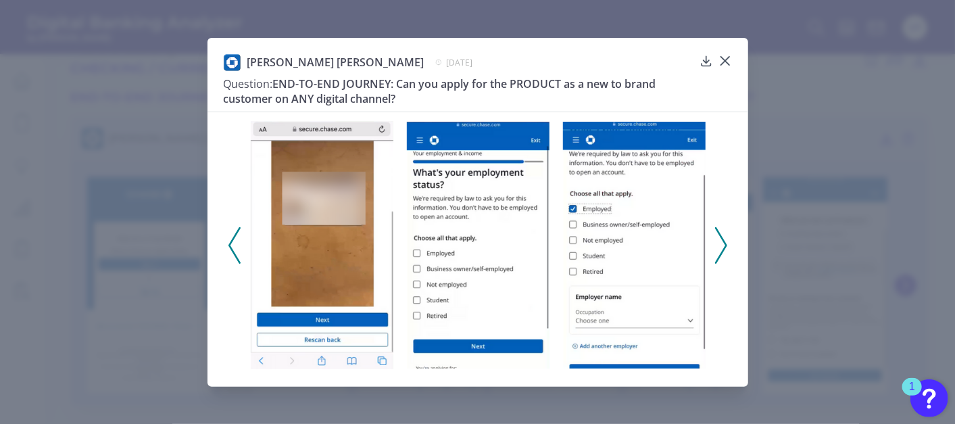
click at [718, 245] on icon at bounding box center [721, 245] width 12 height 36
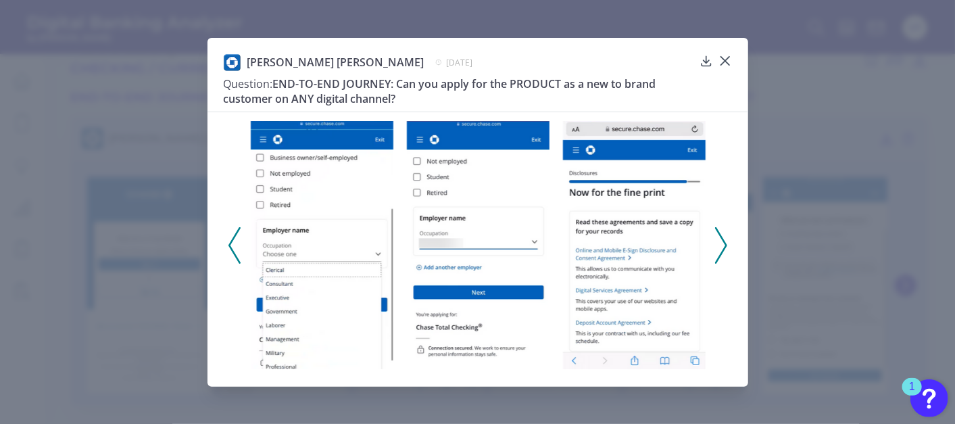
click at [718, 245] on icon at bounding box center [721, 245] width 12 height 36
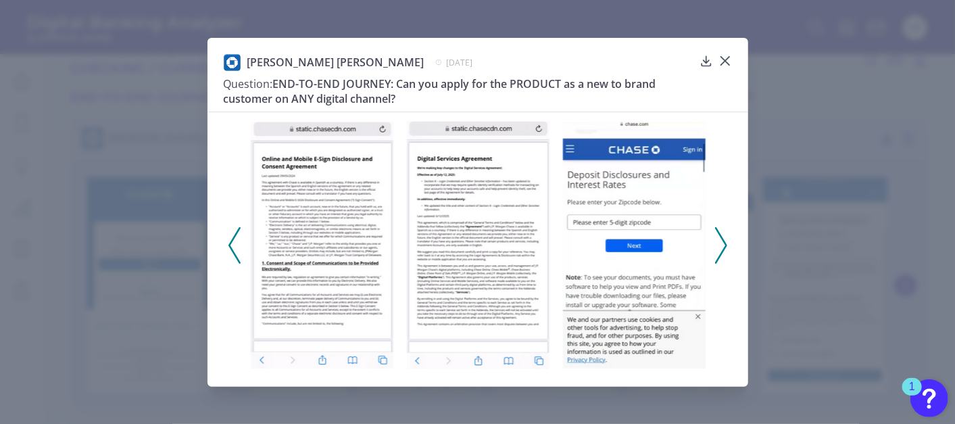
click at [718, 245] on icon at bounding box center [721, 245] width 12 height 36
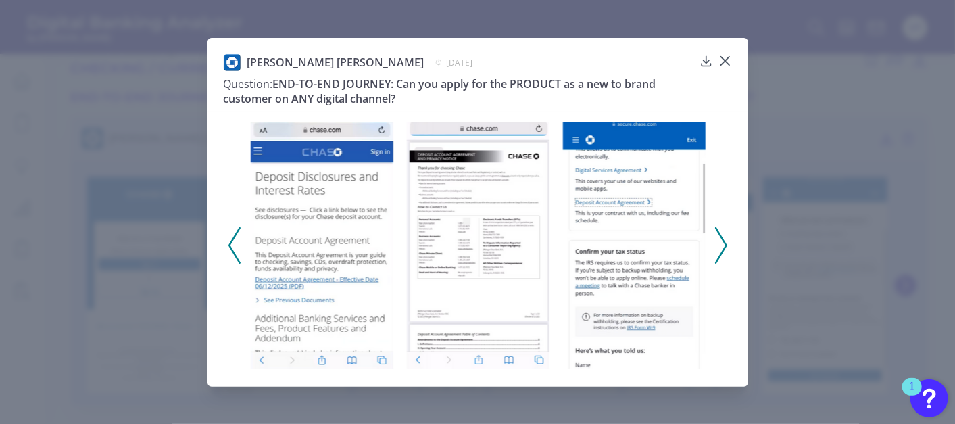
click at [718, 245] on icon at bounding box center [721, 245] width 12 height 36
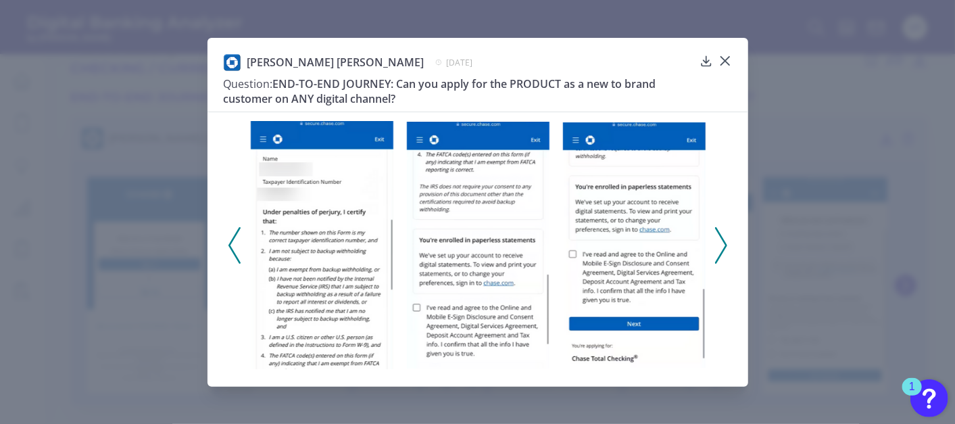
click at [718, 245] on icon at bounding box center [721, 245] width 12 height 36
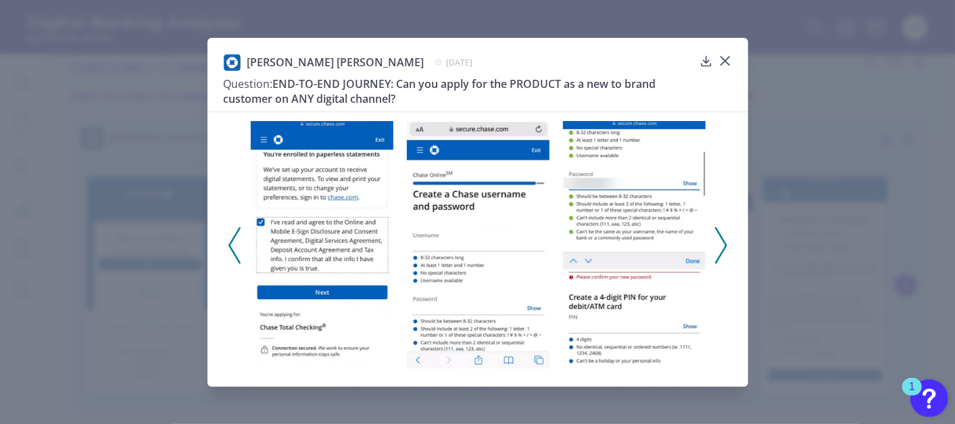
click at [718, 245] on icon at bounding box center [721, 245] width 12 height 36
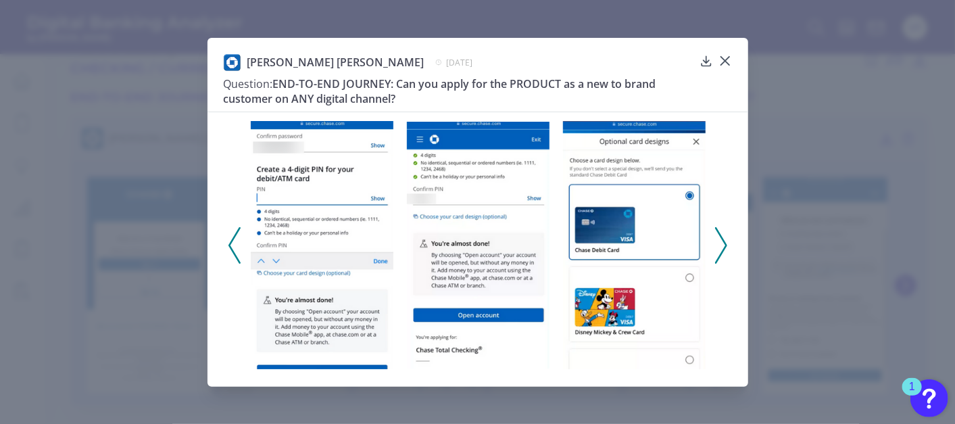
click at [718, 245] on icon at bounding box center [721, 245] width 12 height 36
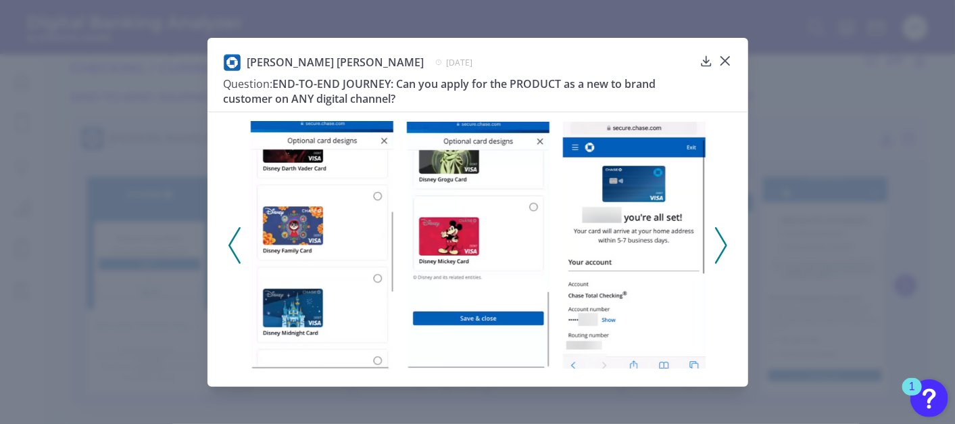
click at [718, 245] on icon at bounding box center [721, 245] width 12 height 36
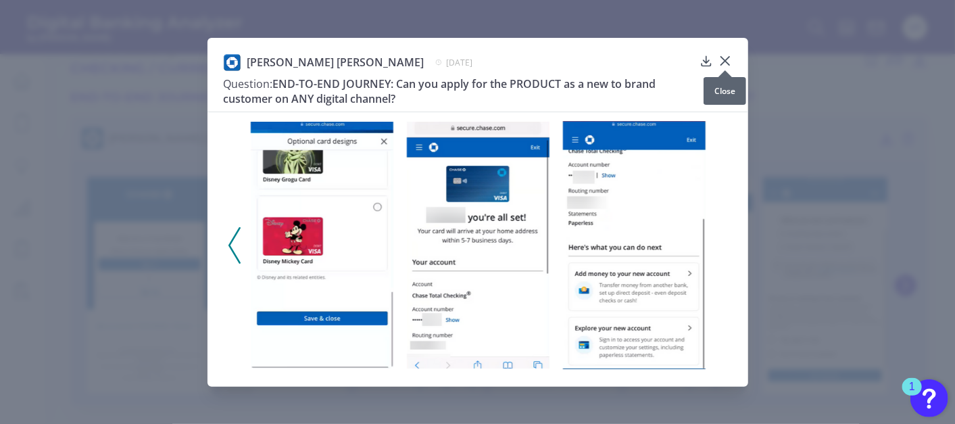
click at [730, 57] on icon at bounding box center [726, 61] width 14 height 14
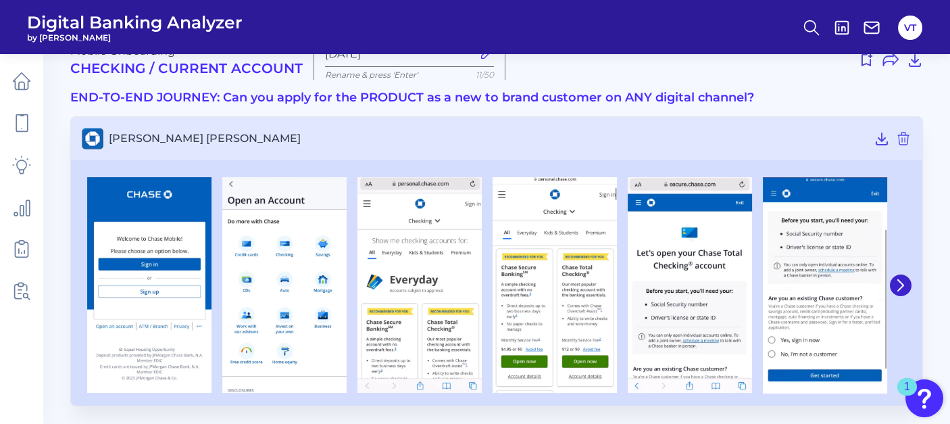
scroll to position [32, 0]
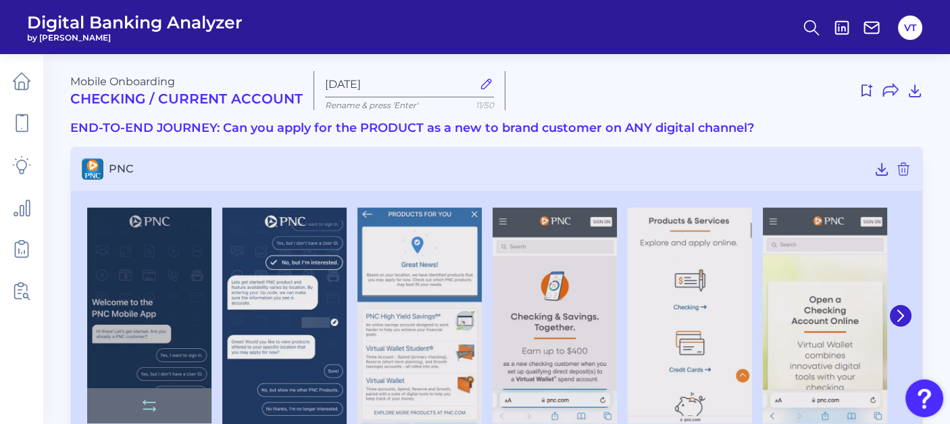
click at [182, 316] on img at bounding box center [149, 316] width 124 height 216
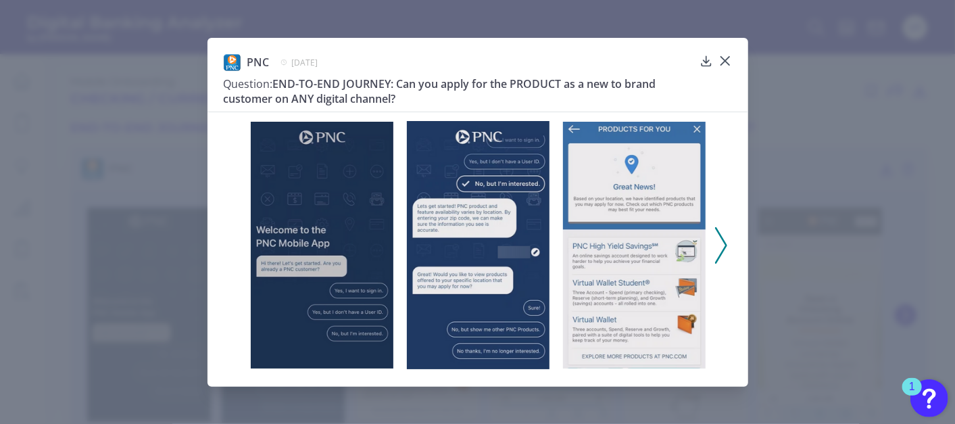
click at [725, 237] on icon at bounding box center [721, 245] width 12 height 36
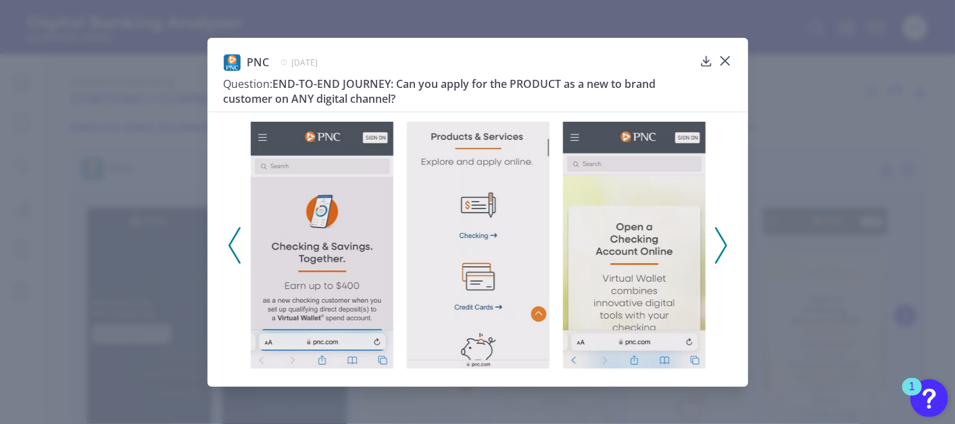
click at [725, 237] on icon at bounding box center [721, 245] width 12 height 36
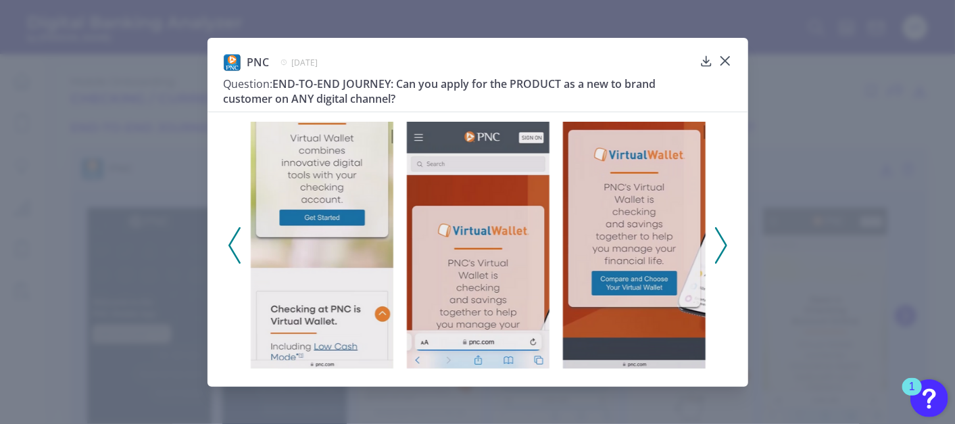
click at [725, 237] on icon at bounding box center [721, 245] width 12 height 36
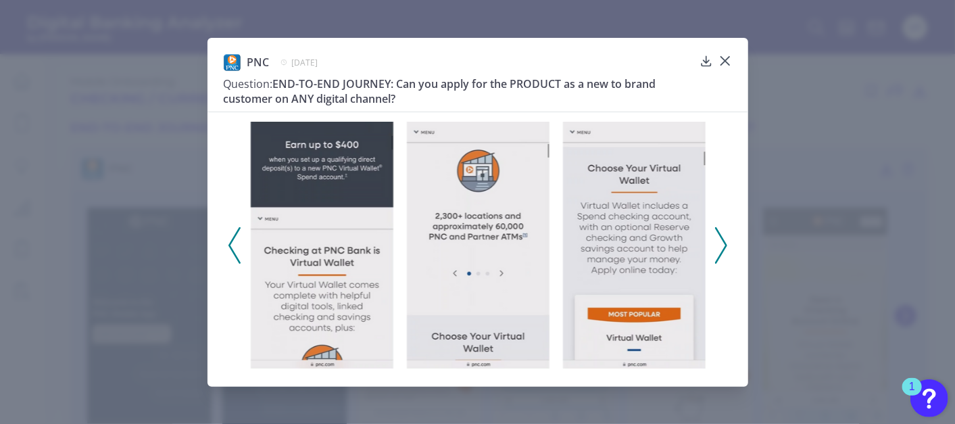
click at [725, 238] on icon at bounding box center [721, 245] width 12 height 36
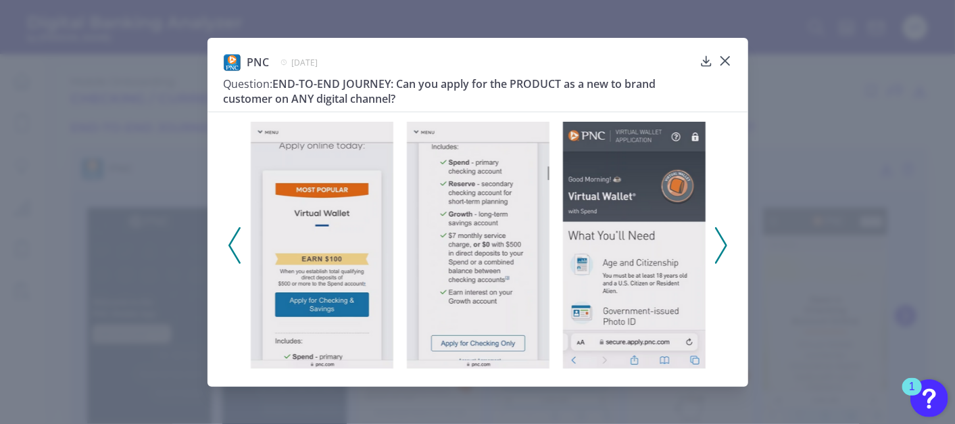
click at [725, 238] on icon at bounding box center [721, 245] width 12 height 36
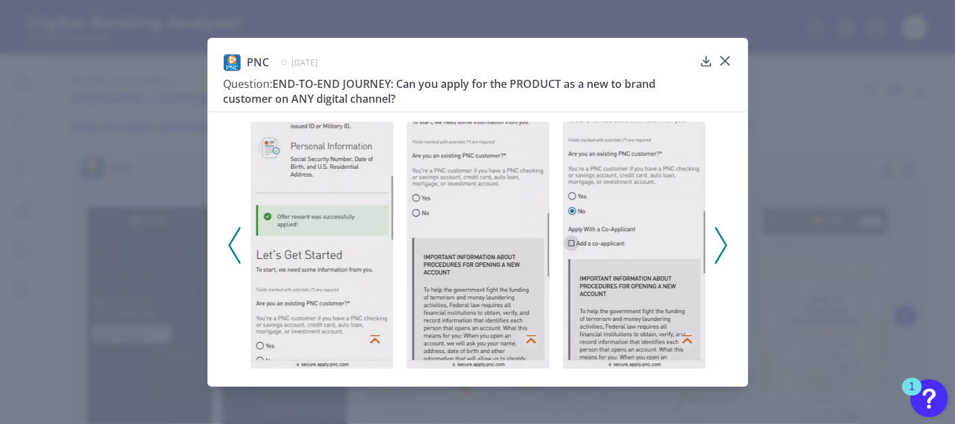
click at [725, 238] on icon at bounding box center [721, 245] width 12 height 36
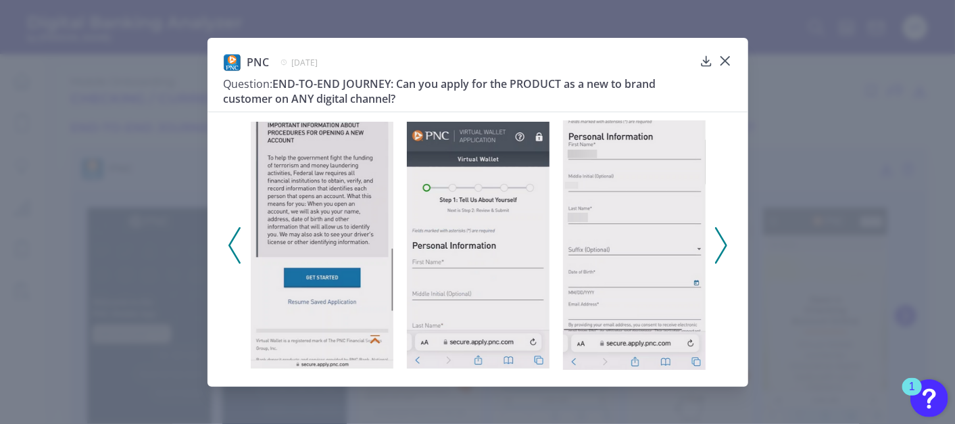
click at [725, 239] on icon at bounding box center [721, 245] width 12 height 36
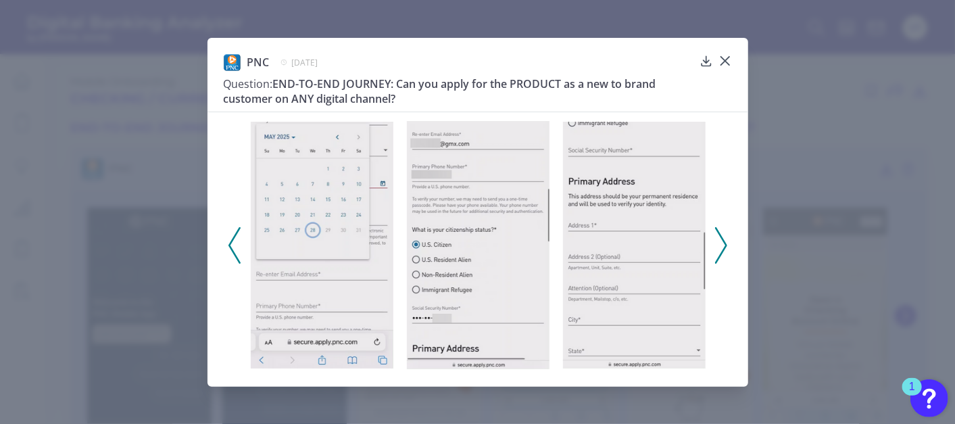
click at [725, 239] on icon at bounding box center [721, 245] width 12 height 36
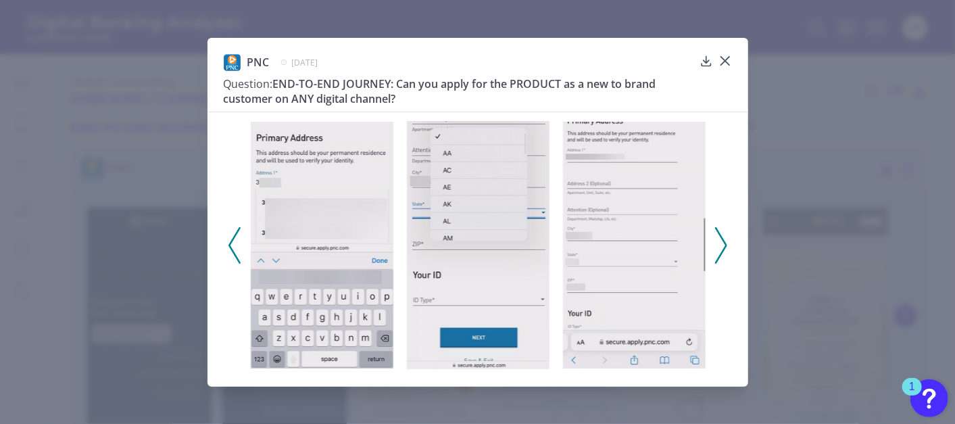
click at [725, 239] on icon at bounding box center [721, 245] width 12 height 36
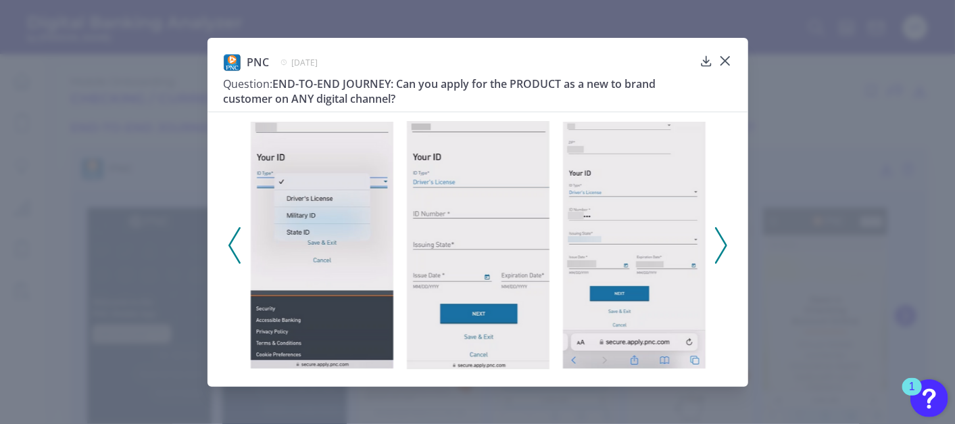
click at [725, 239] on icon at bounding box center [721, 245] width 12 height 36
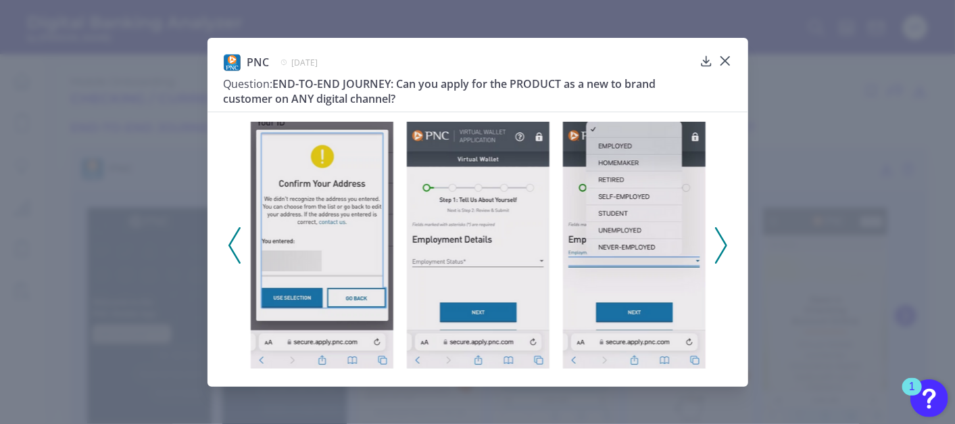
click at [725, 239] on icon at bounding box center [721, 245] width 12 height 36
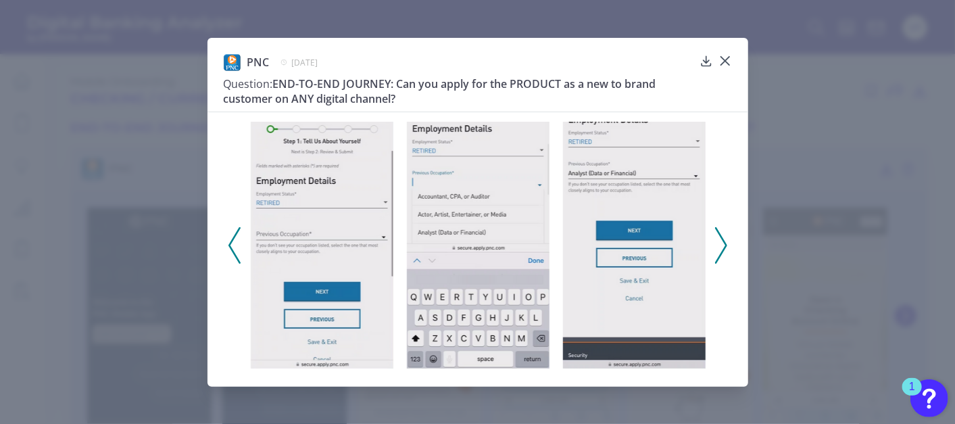
click at [725, 239] on icon at bounding box center [721, 245] width 12 height 36
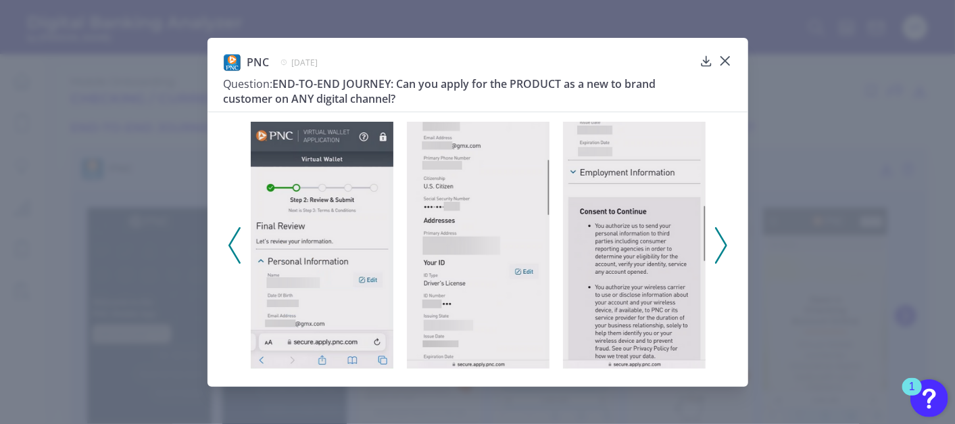
click at [725, 239] on icon at bounding box center [721, 245] width 12 height 36
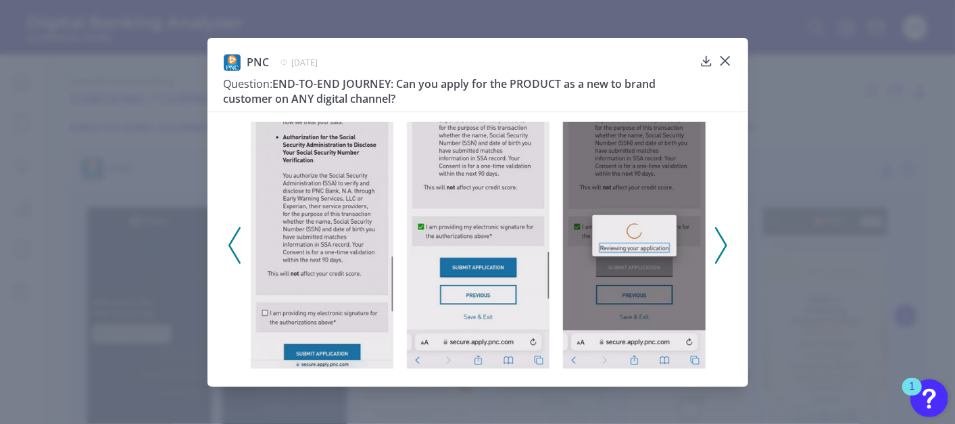
click at [230, 253] on icon at bounding box center [234, 245] width 12 height 36
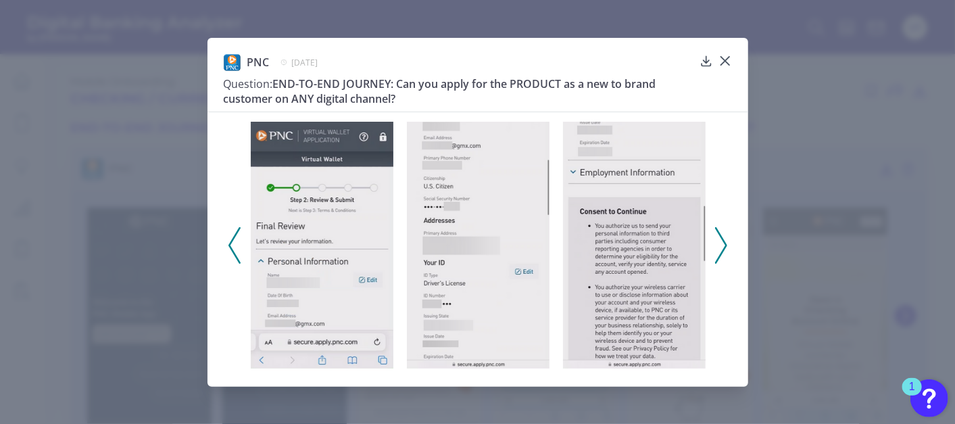
click at [230, 253] on icon at bounding box center [234, 245] width 12 height 36
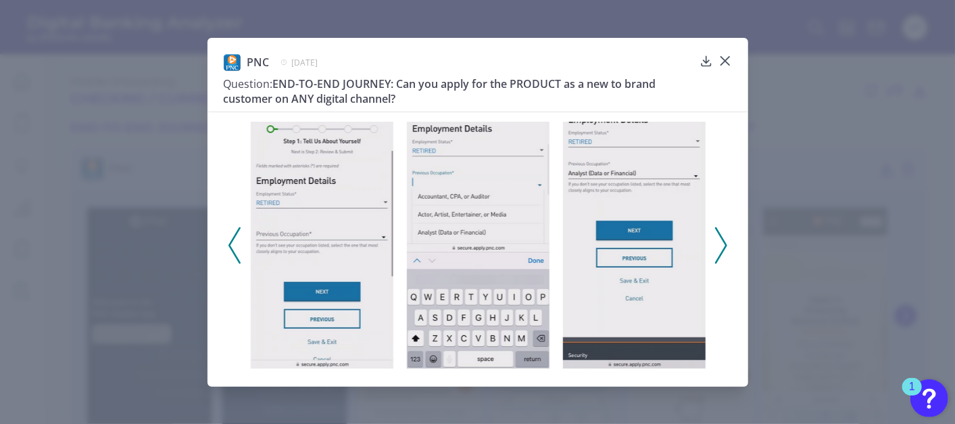
click at [708, 241] on div at bounding box center [634, 245] width 156 height 250
click at [719, 241] on icon at bounding box center [721, 245] width 12 height 36
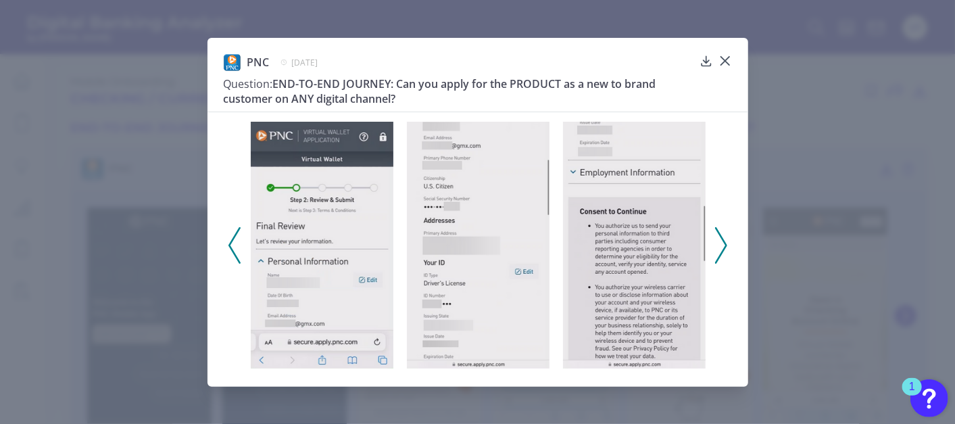
click at [719, 241] on icon at bounding box center [721, 245] width 12 height 36
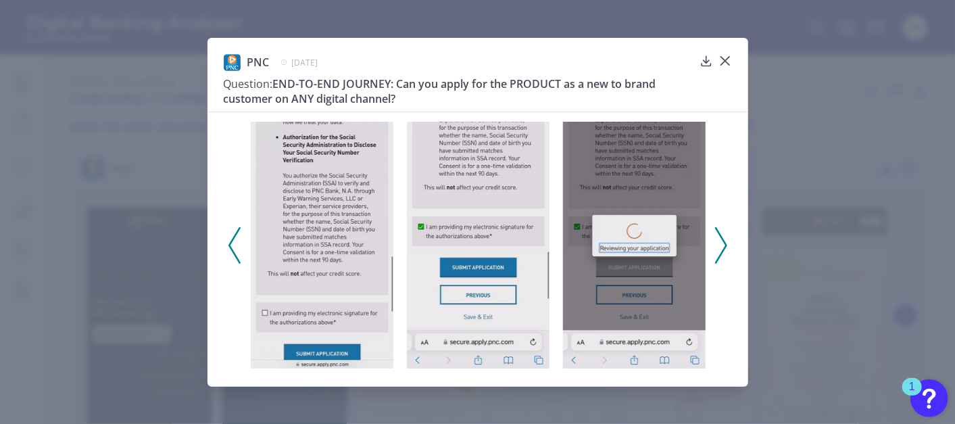
click at [719, 241] on icon at bounding box center [721, 245] width 12 height 36
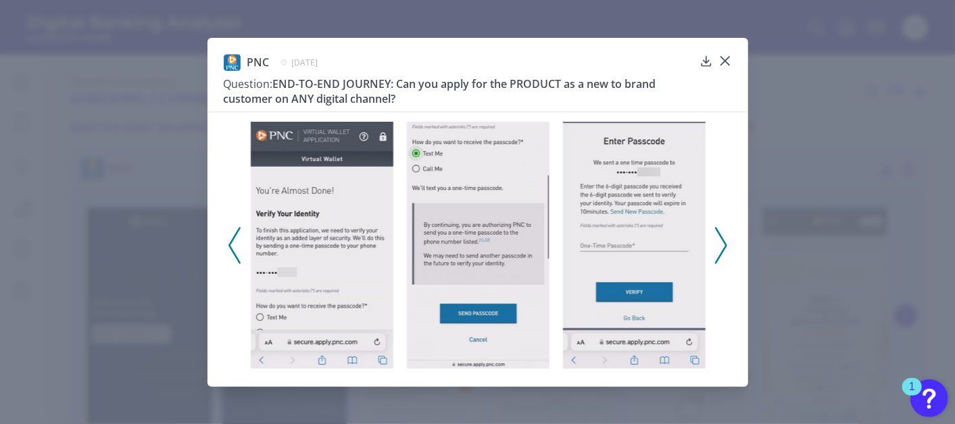
click at [719, 241] on icon at bounding box center [721, 245] width 12 height 36
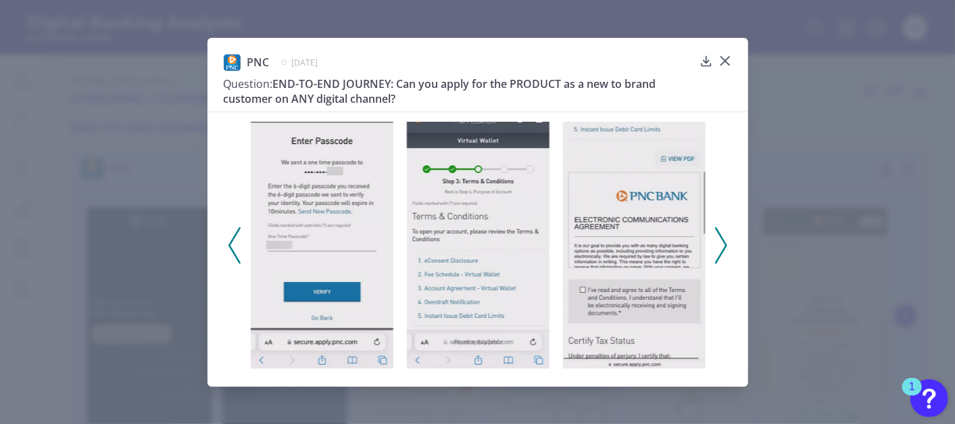
click at [719, 241] on icon at bounding box center [721, 245] width 12 height 36
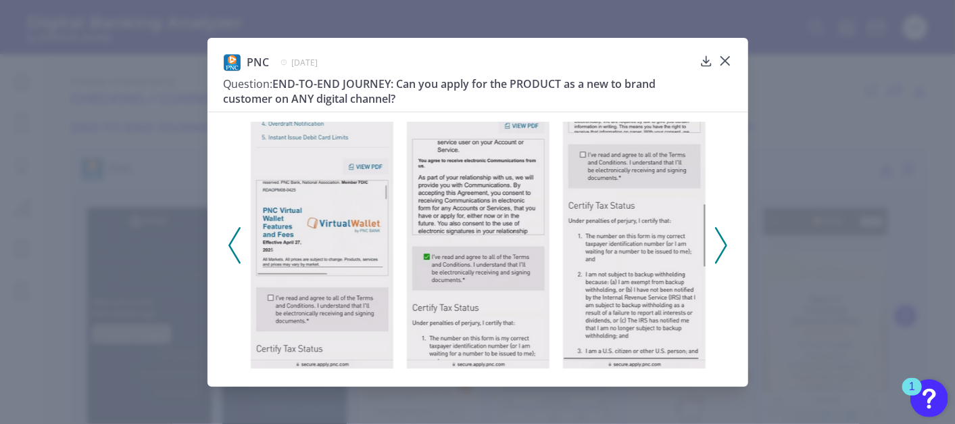
click at [719, 241] on icon at bounding box center [721, 245] width 12 height 36
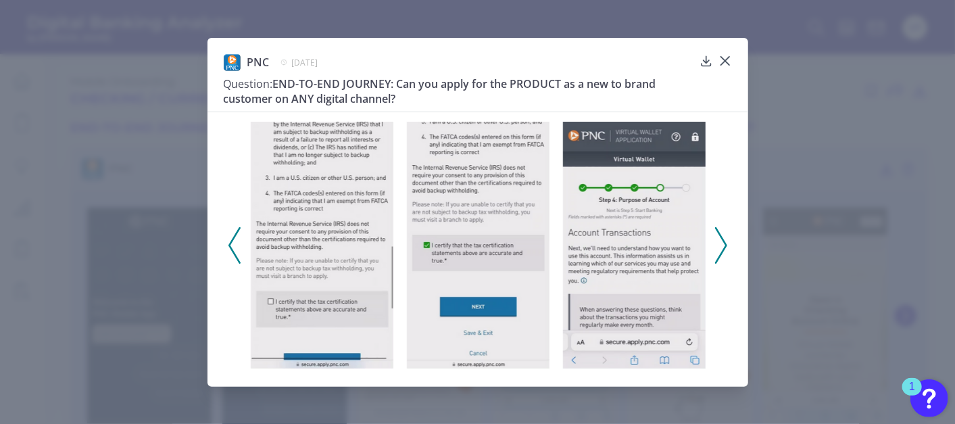
click at [719, 241] on icon at bounding box center [721, 245] width 12 height 36
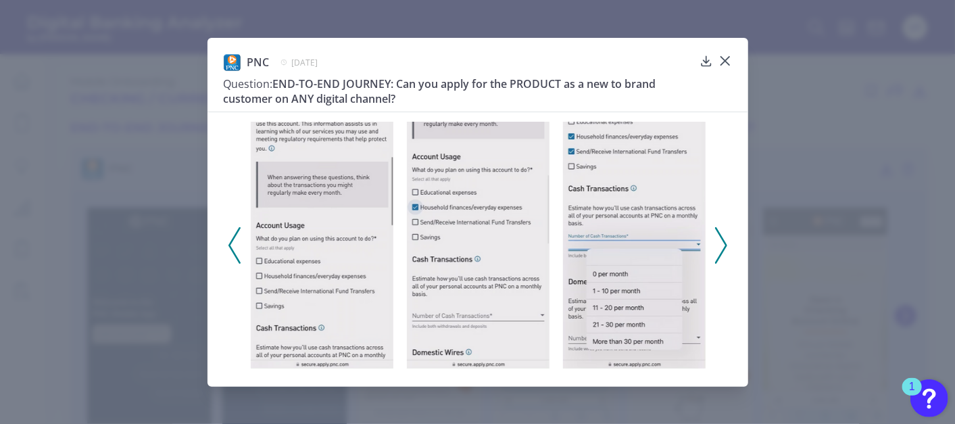
click at [719, 241] on icon at bounding box center [721, 245] width 12 height 36
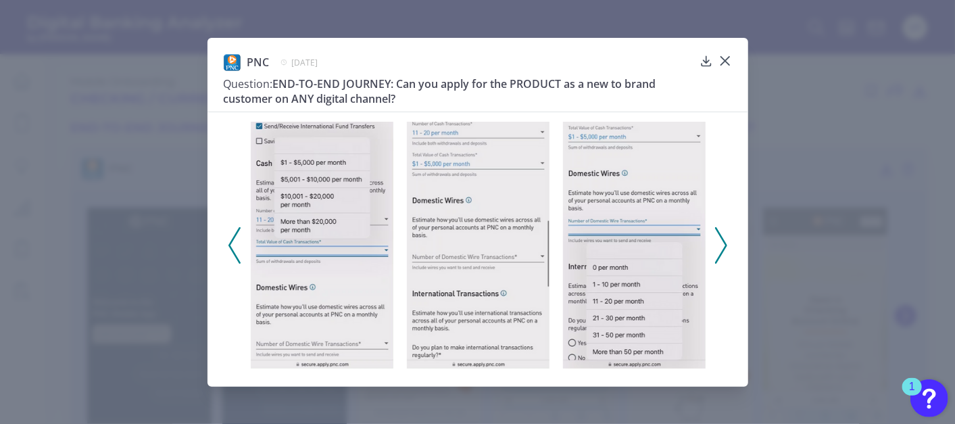
click at [719, 242] on icon at bounding box center [721, 245] width 12 height 36
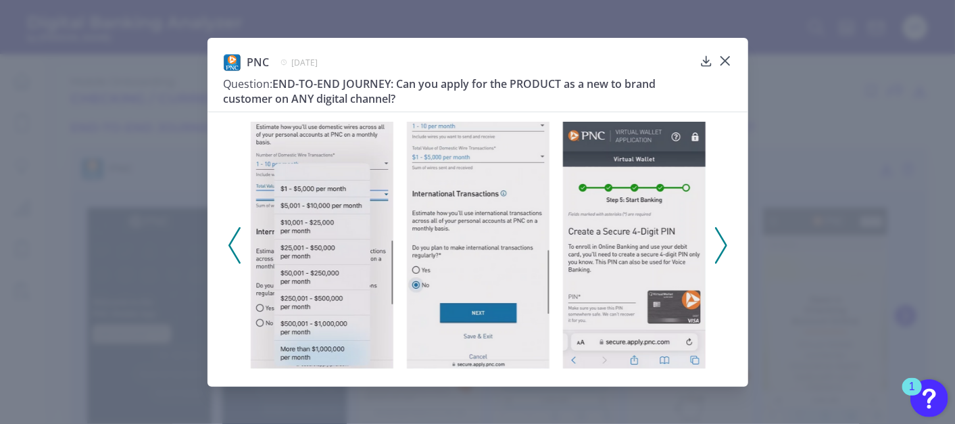
click at [719, 242] on icon at bounding box center [721, 245] width 12 height 36
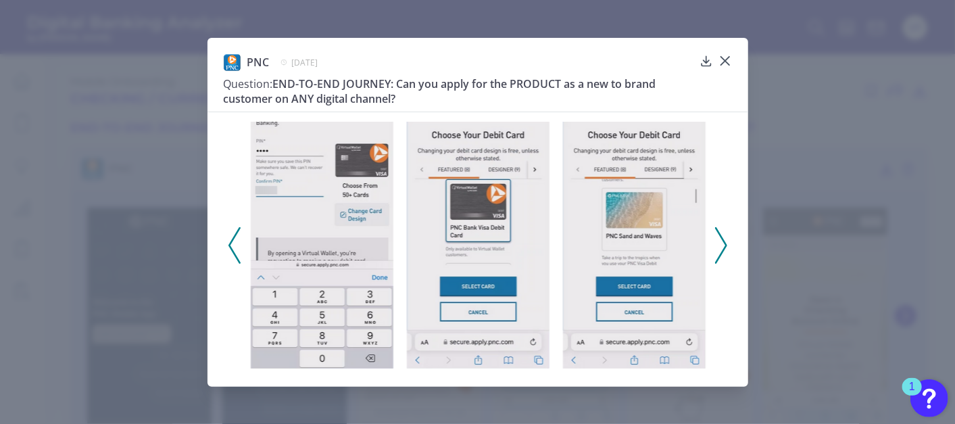
click at [719, 242] on icon at bounding box center [721, 245] width 12 height 36
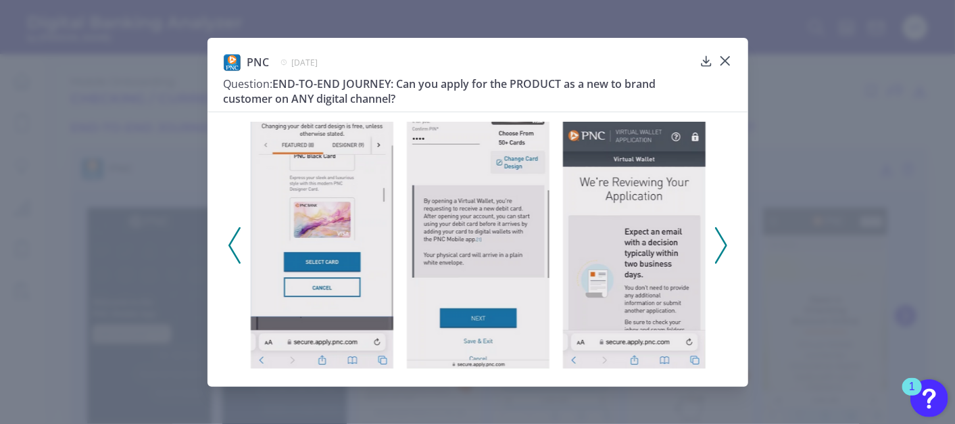
click at [719, 242] on icon at bounding box center [721, 245] width 12 height 36
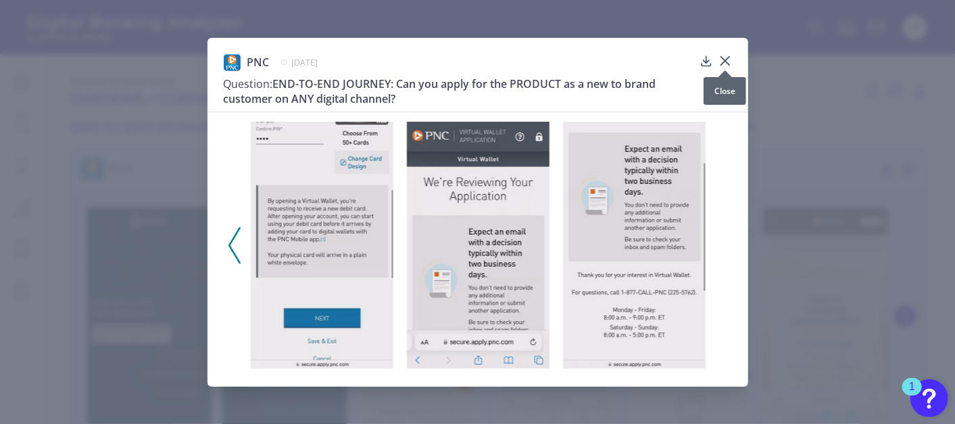
click at [728, 55] on icon at bounding box center [726, 61] width 14 height 14
